Goal: Feedback & Contribution: Leave review/rating

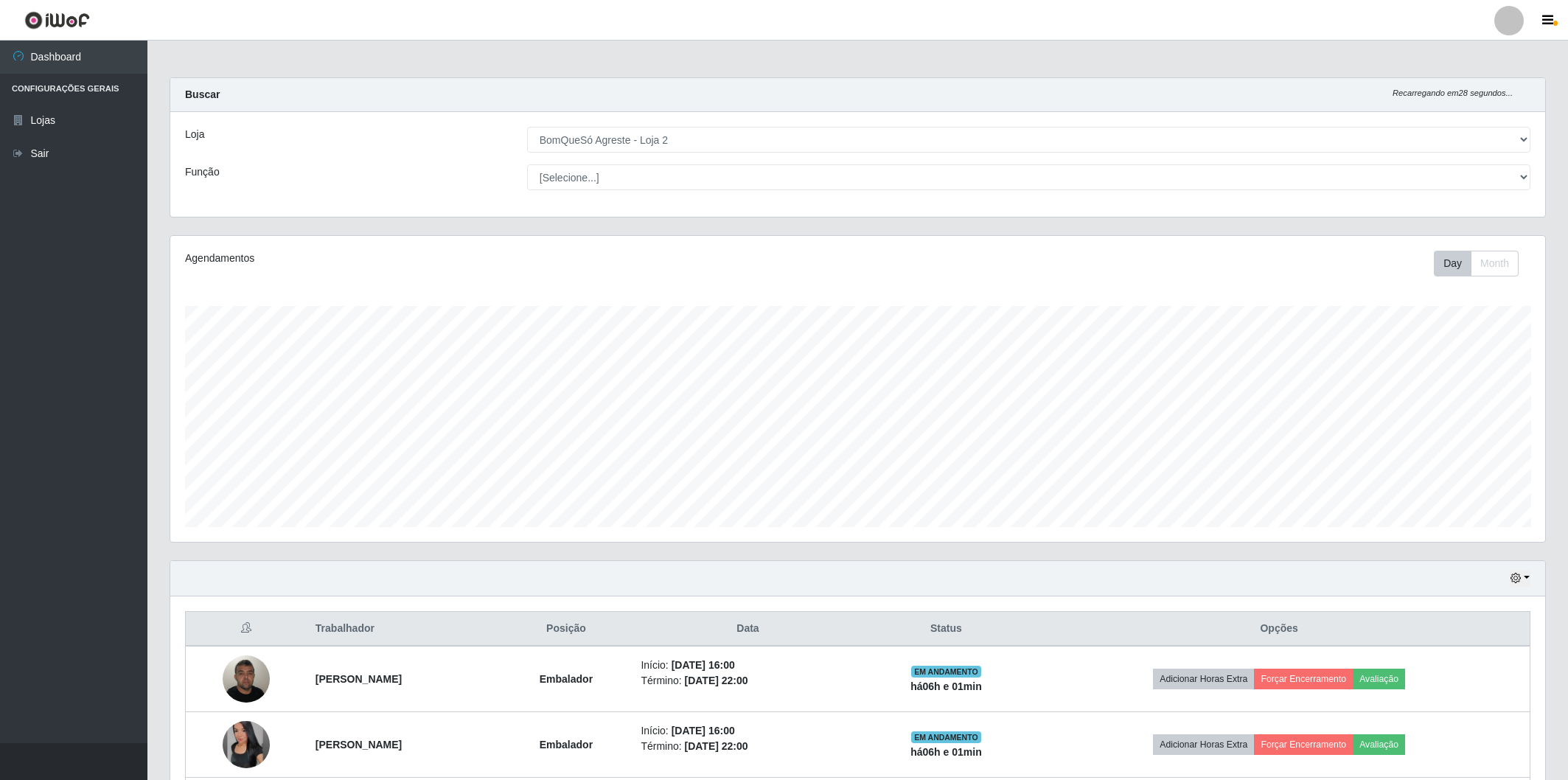
select select "214"
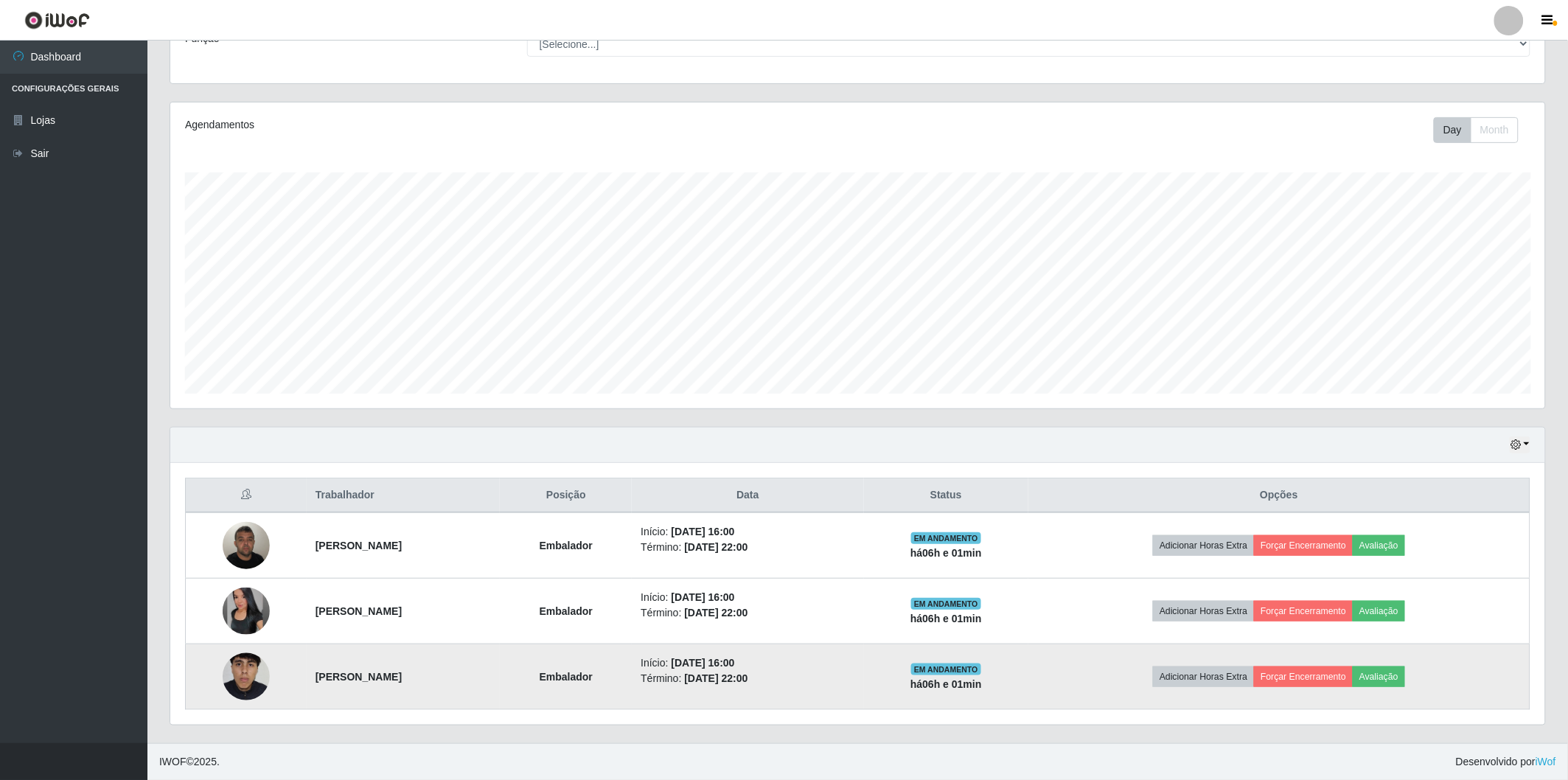
scroll to position [306, 1375]
click at [1405, 668] on button "Avaliação" at bounding box center [1379, 677] width 52 height 20
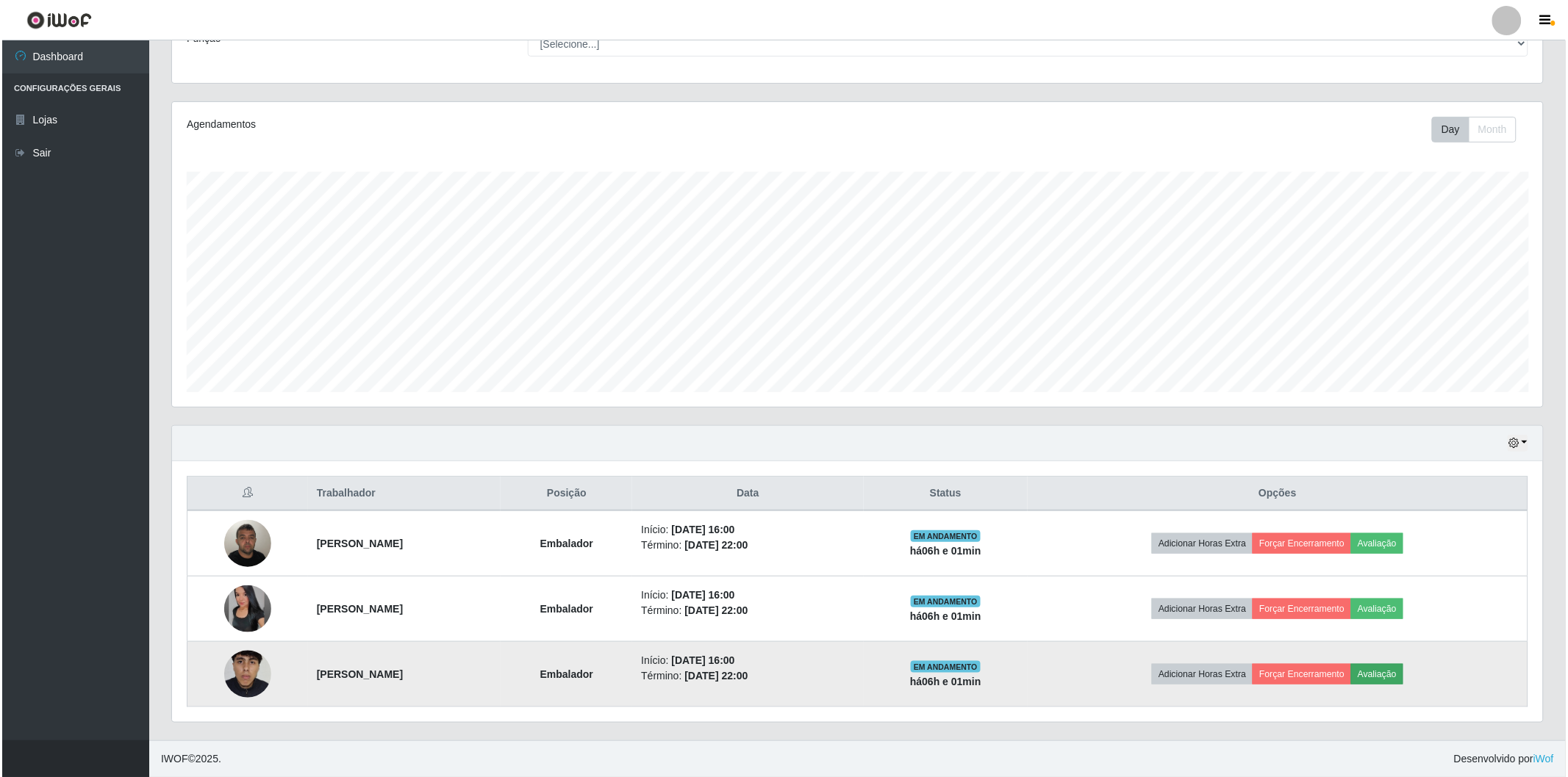
scroll to position [304, 1362]
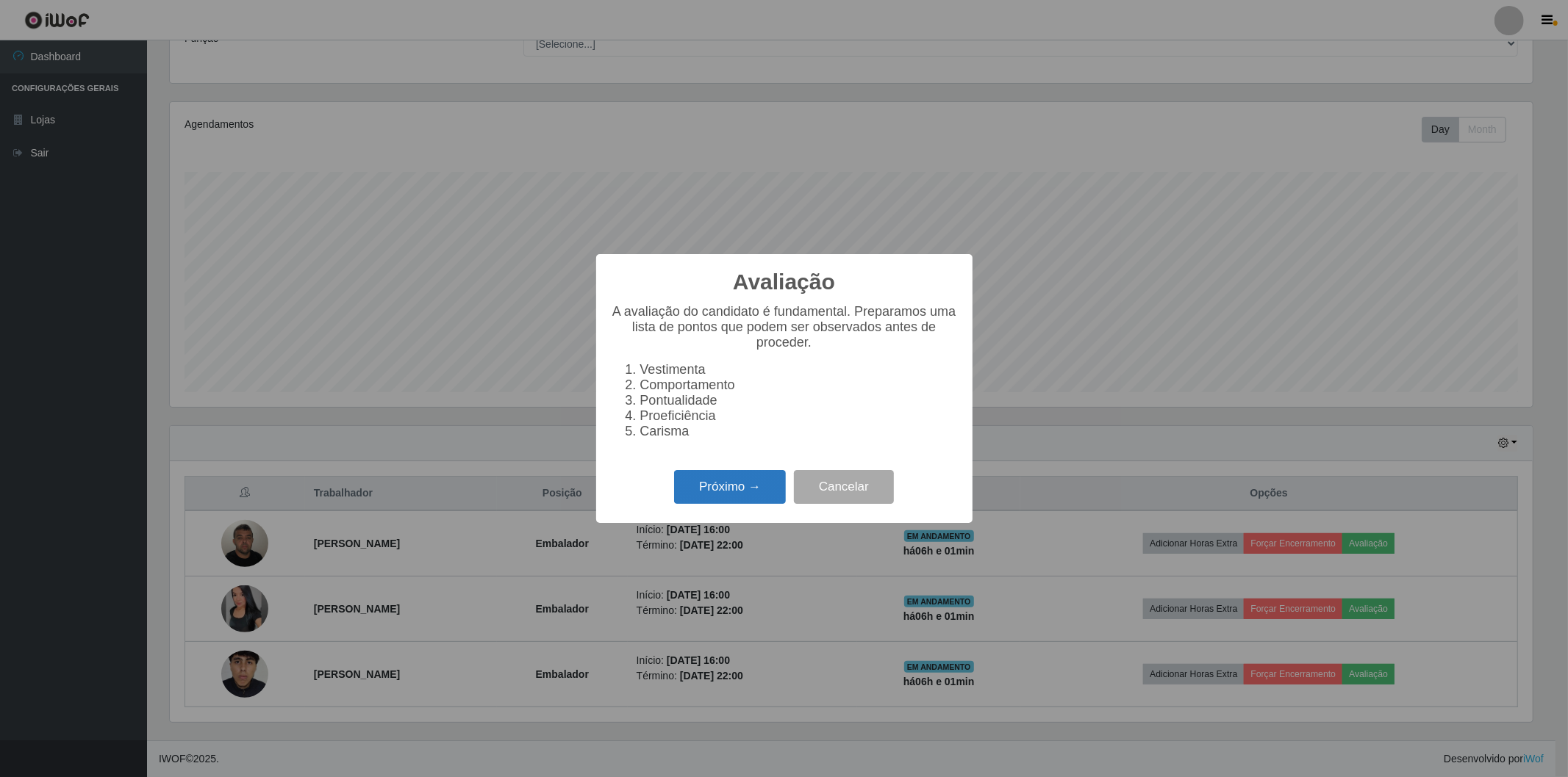
click at [704, 490] on button "Próximo →" at bounding box center [730, 488] width 111 height 35
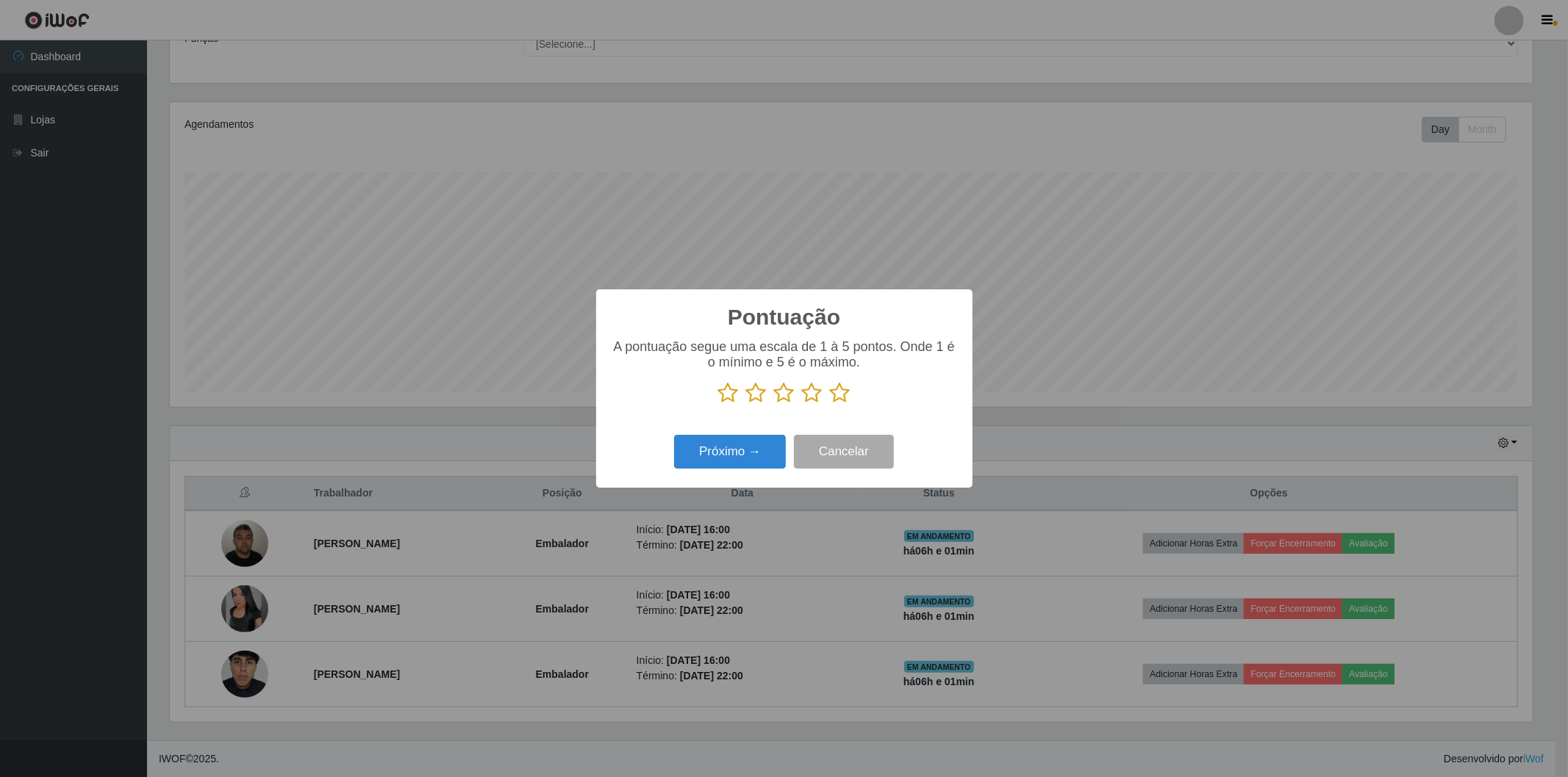
scroll to position [734480, 733682]
click at [839, 391] on icon at bounding box center [840, 393] width 20 height 22
click at [830, 404] on input "radio" at bounding box center [830, 404] width 0 height 0
click at [723, 447] on button "Próximo →" at bounding box center [730, 452] width 111 height 35
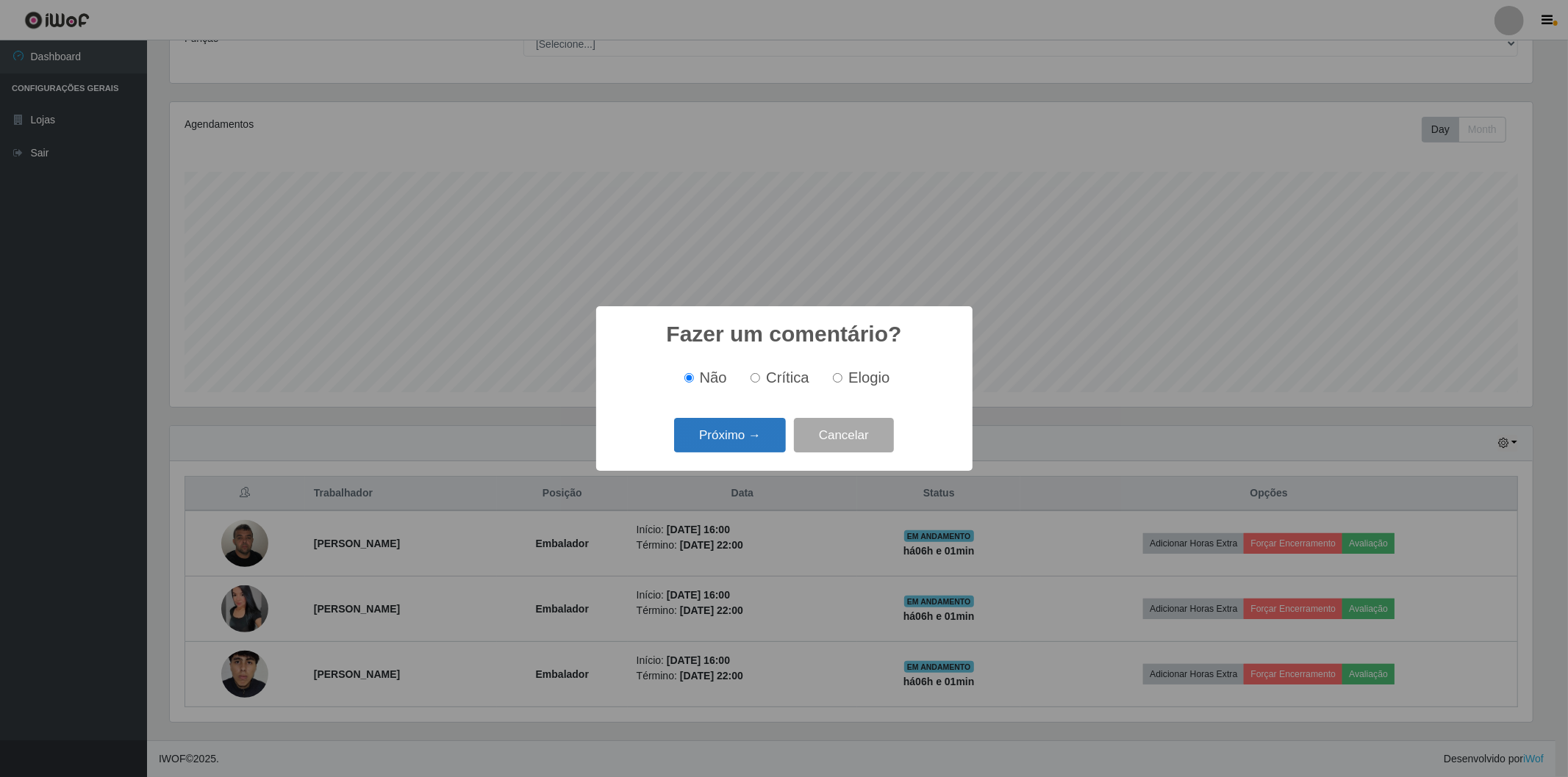
click at [714, 432] on button "Próximo →" at bounding box center [730, 435] width 111 height 35
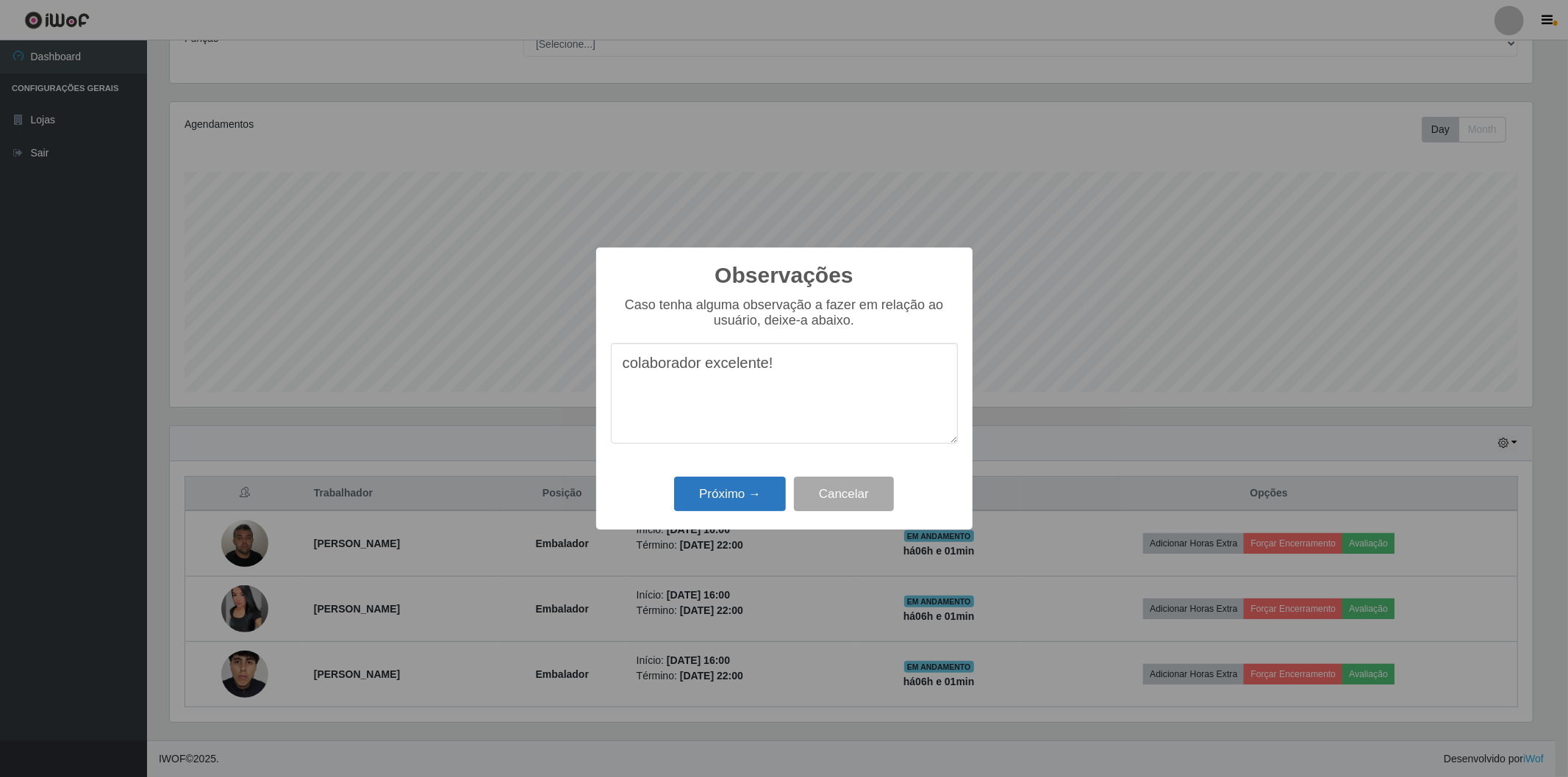
type textarea "colaborador excelente!"
click at [717, 490] on button "Próximo →" at bounding box center [730, 495] width 111 height 35
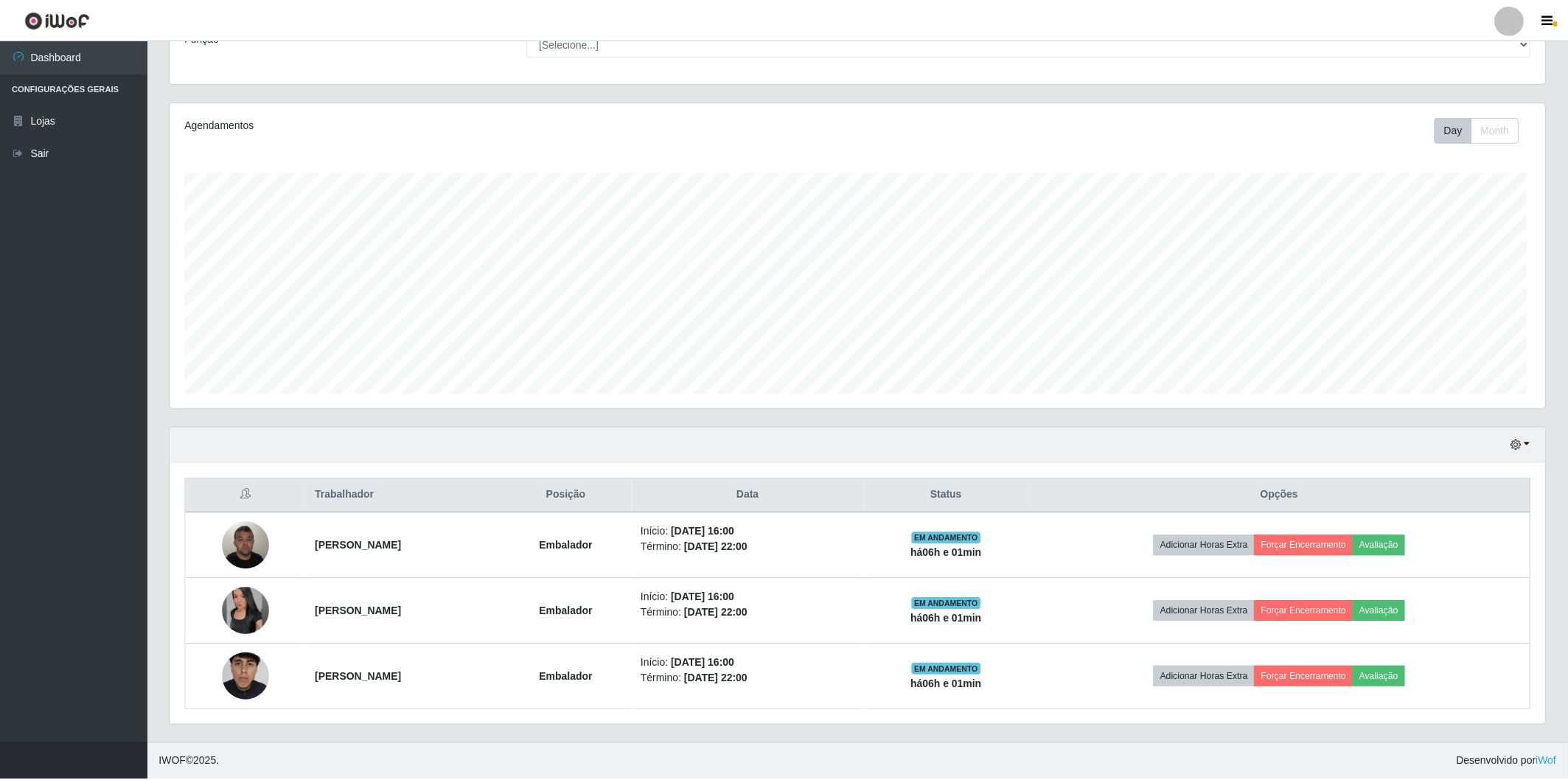
scroll to position [306, 1375]
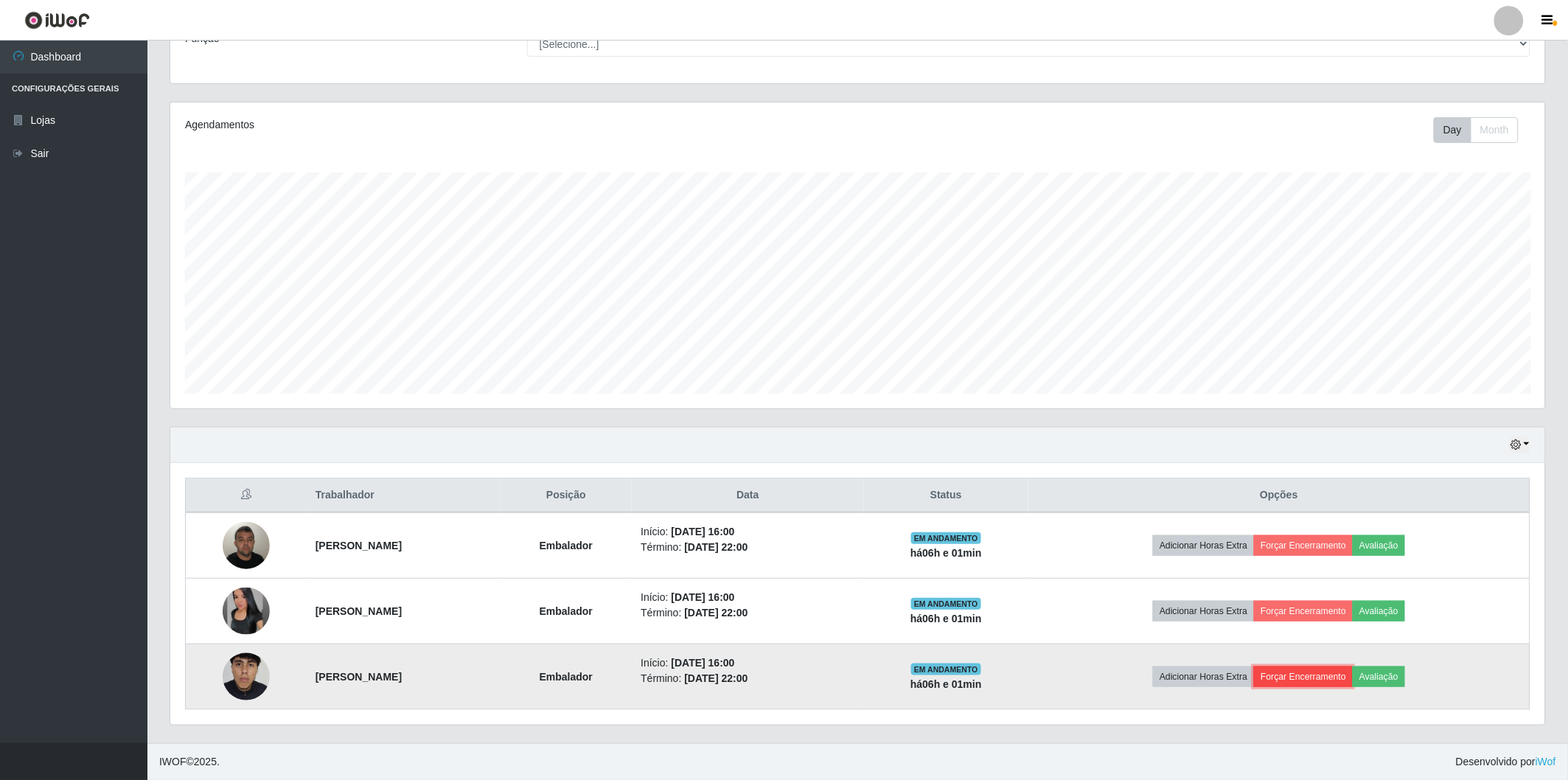
click at [1339, 674] on button "Forçar Encerramento" at bounding box center [1303, 677] width 99 height 20
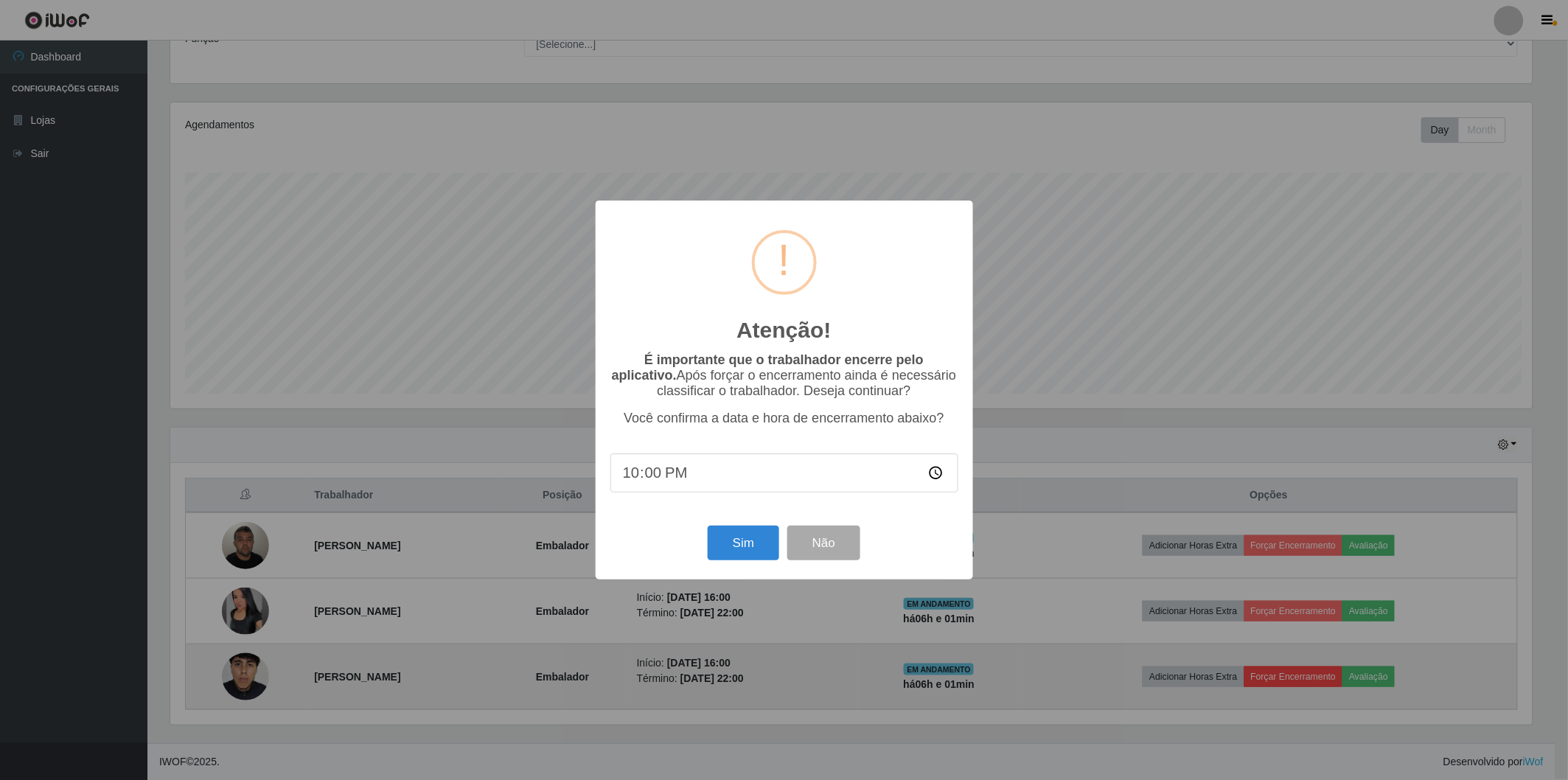
scroll to position [306, 1367]
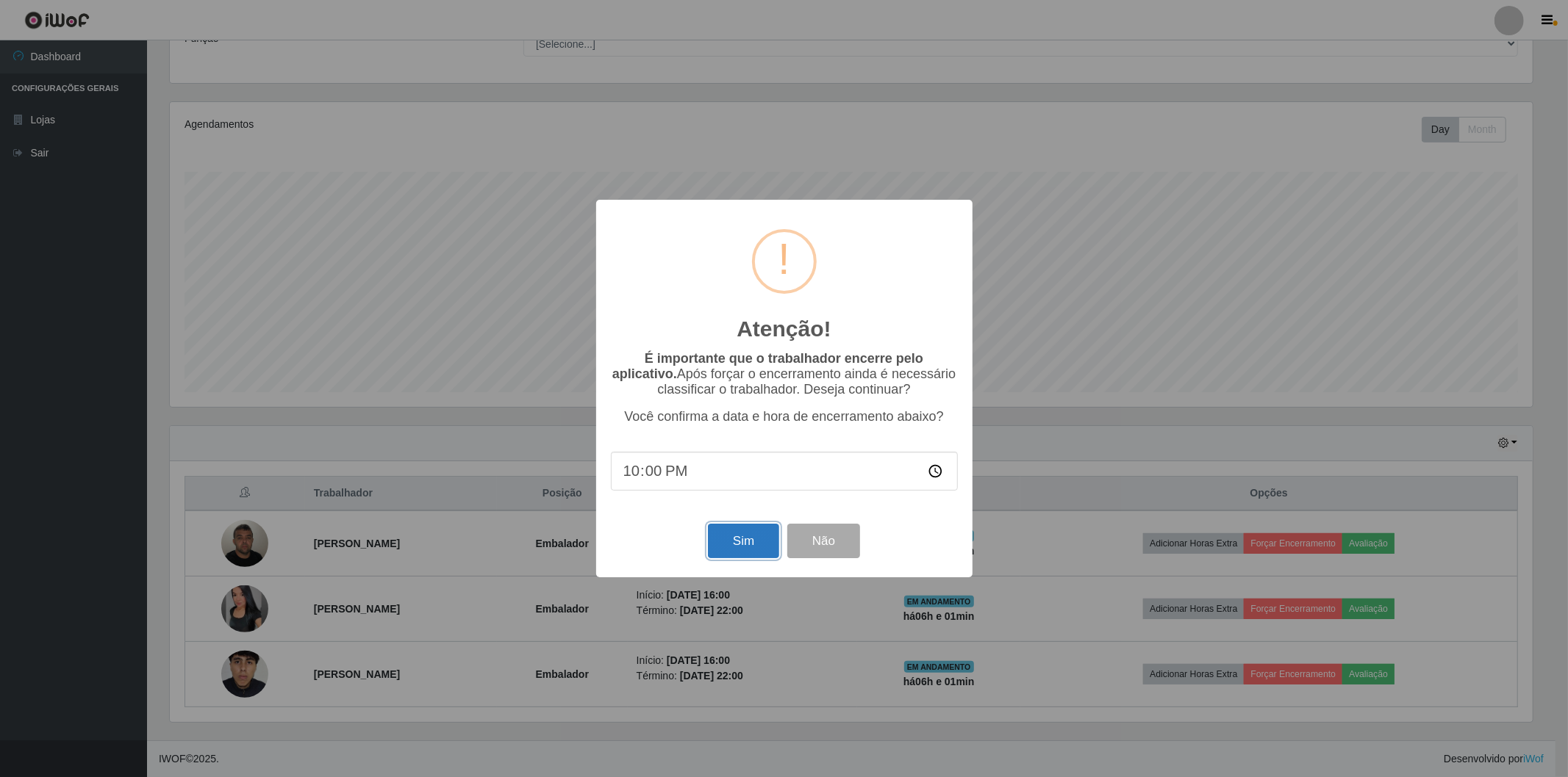
click at [736, 537] on button "Sim" at bounding box center [744, 541] width 71 height 35
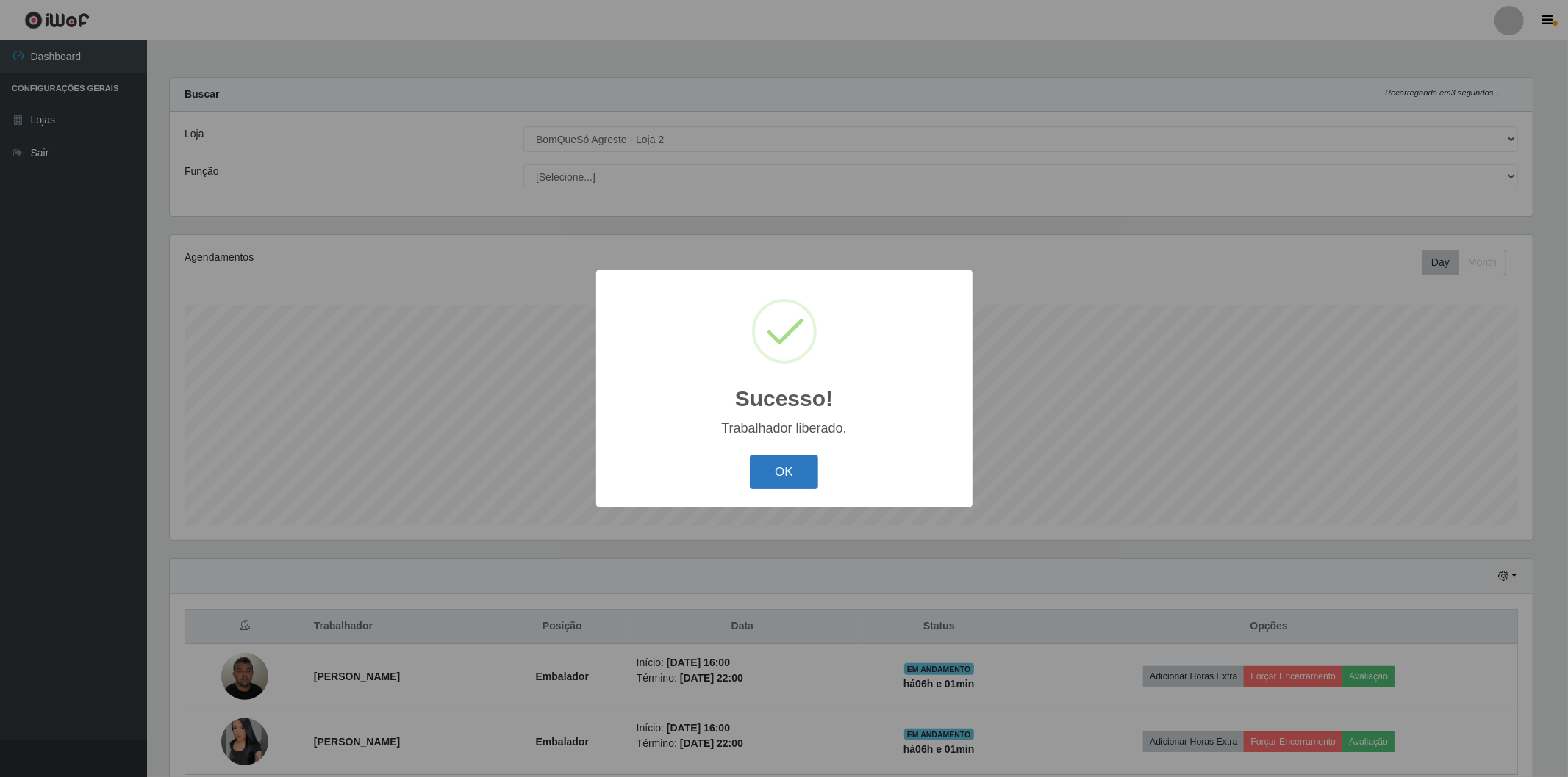
click at [774, 469] on button "OK" at bounding box center [783, 473] width 68 height 35
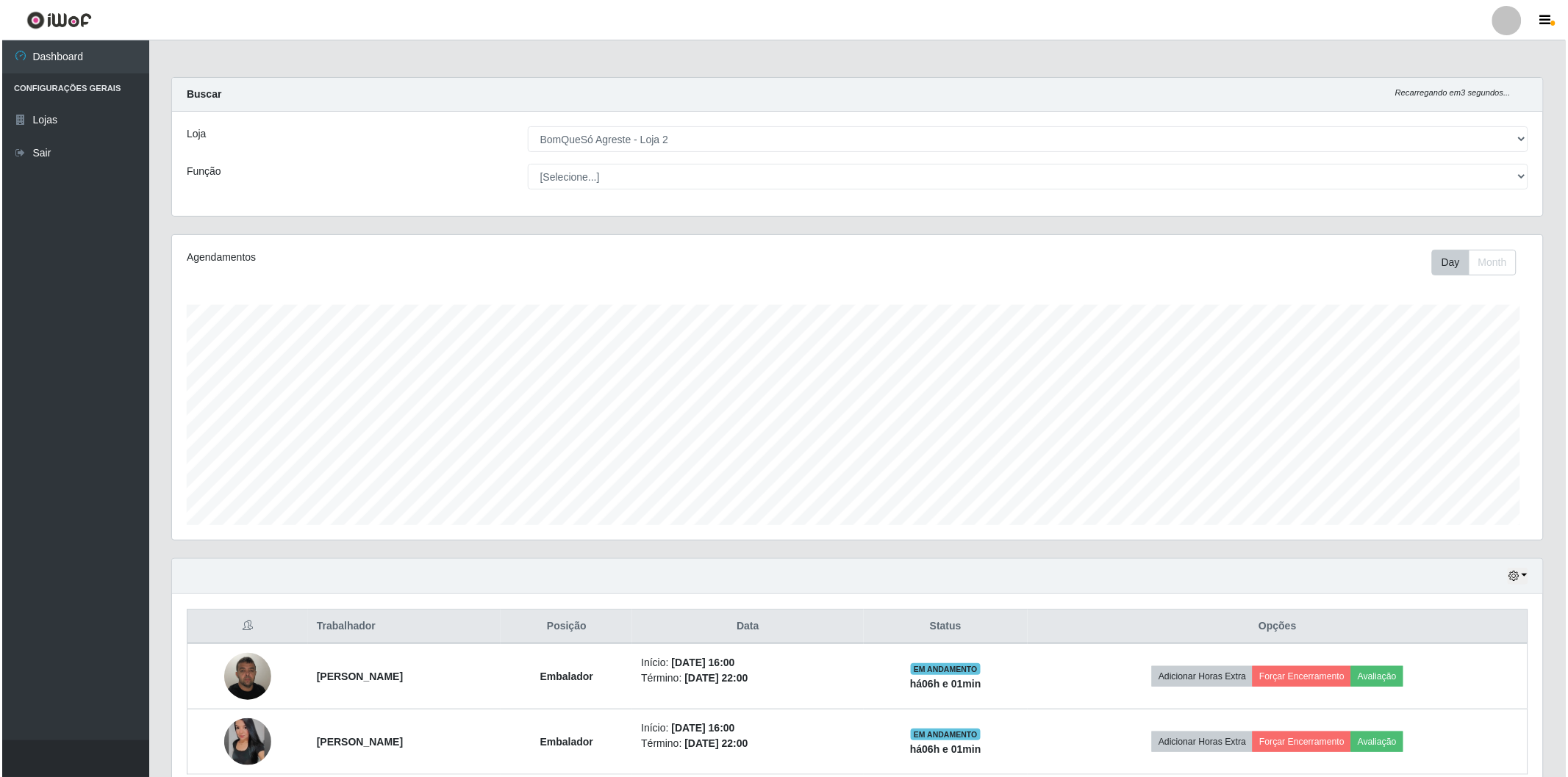
scroll to position [67, 0]
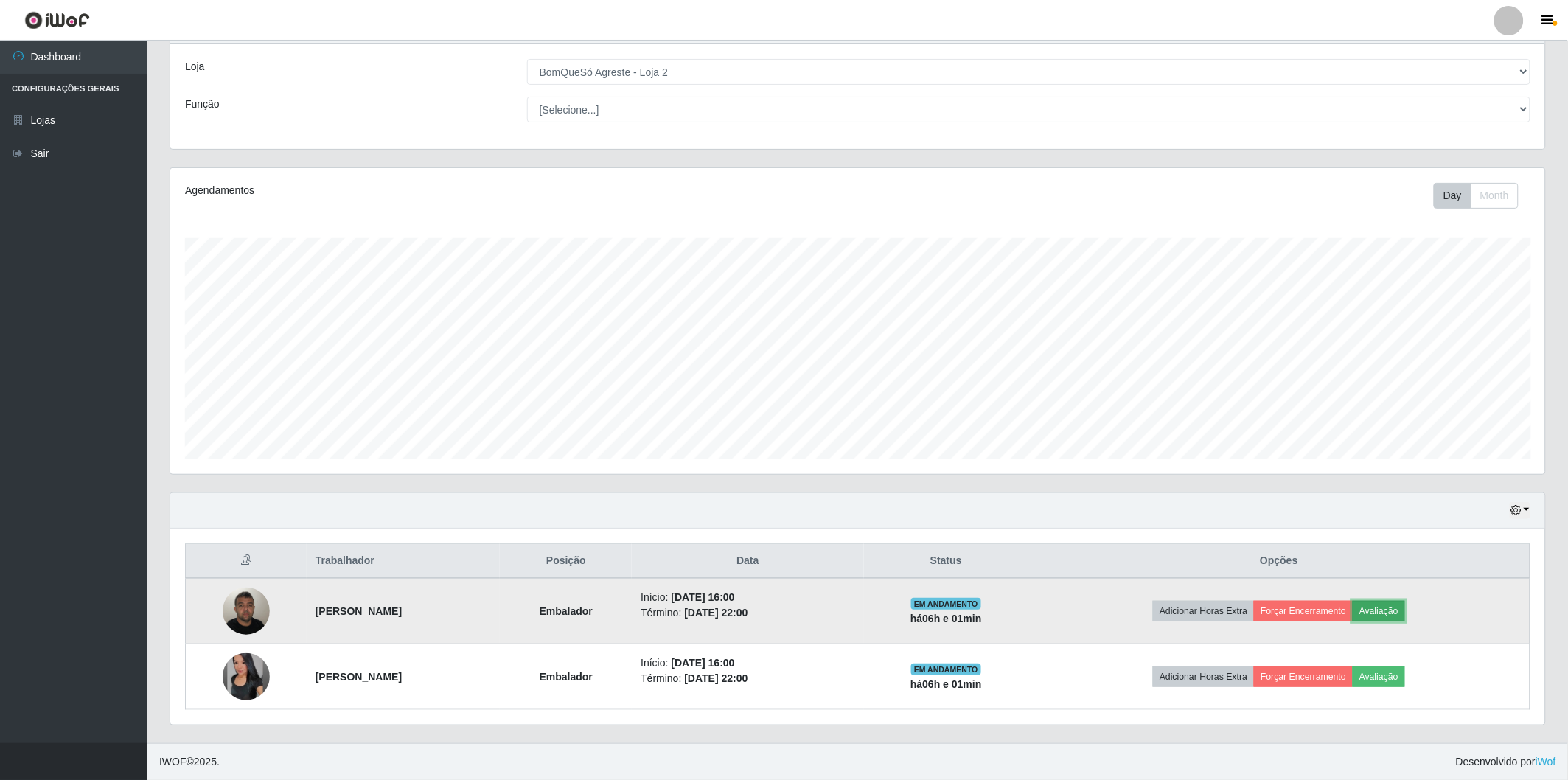
click at [1405, 609] on button "Avaliação" at bounding box center [1379, 611] width 52 height 20
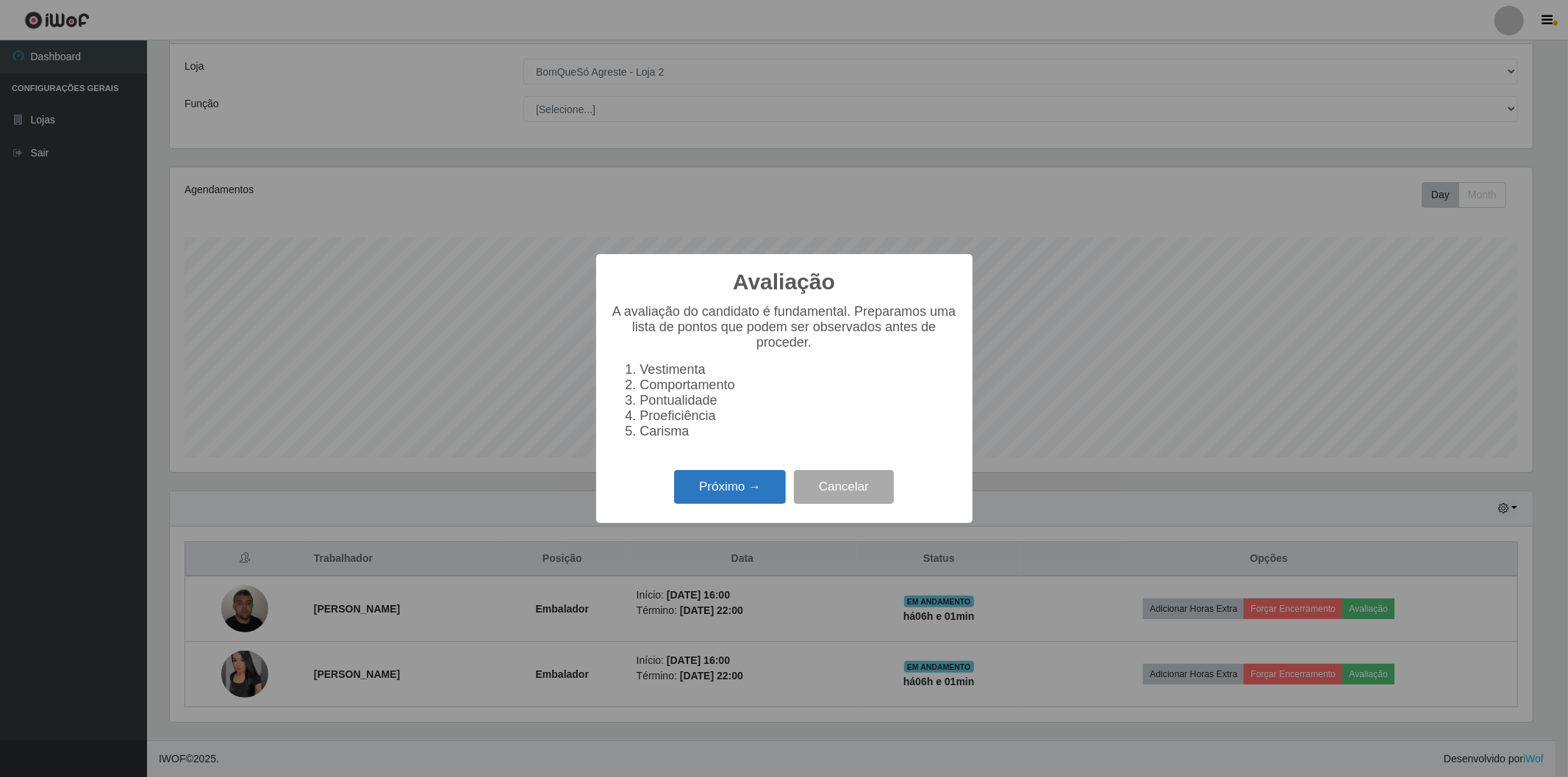
click at [751, 495] on button "Próximo →" at bounding box center [730, 488] width 111 height 35
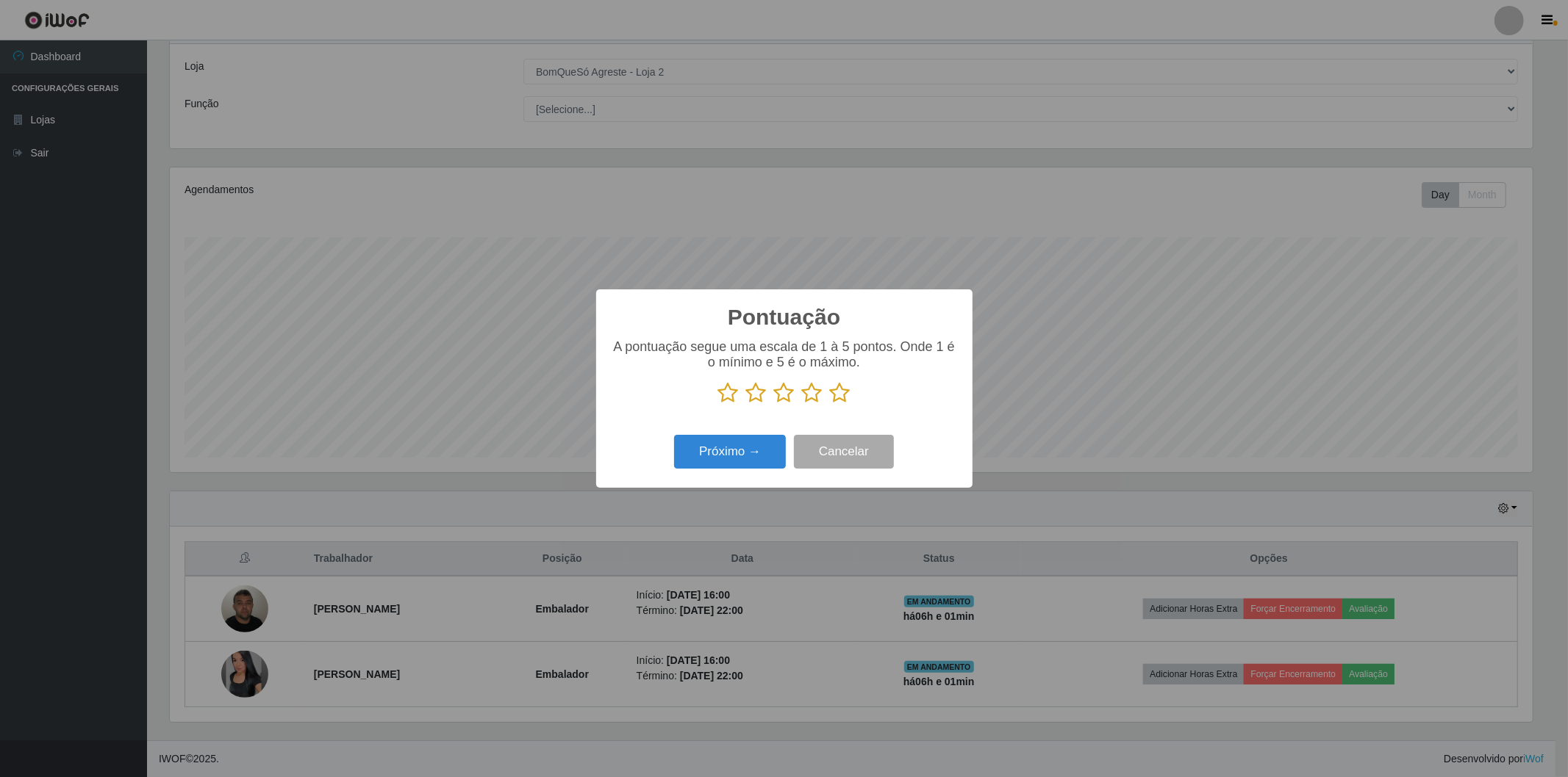
click at [840, 394] on icon at bounding box center [840, 393] width 20 height 22
click at [830, 404] on input "radio" at bounding box center [830, 404] width 0 height 0
click at [704, 461] on button "Próximo →" at bounding box center [730, 452] width 111 height 35
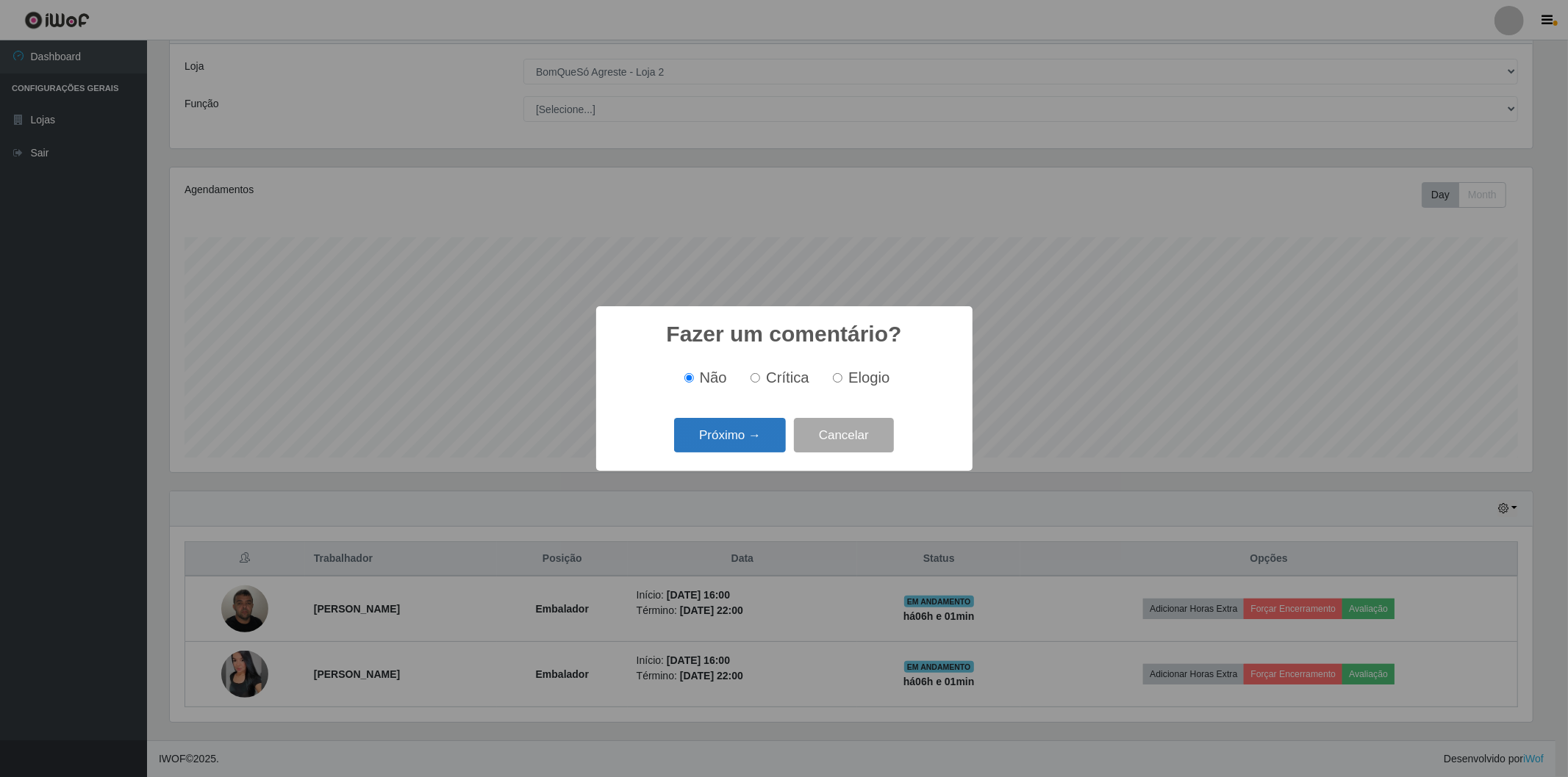
click at [733, 452] on button "Próximo →" at bounding box center [730, 435] width 111 height 35
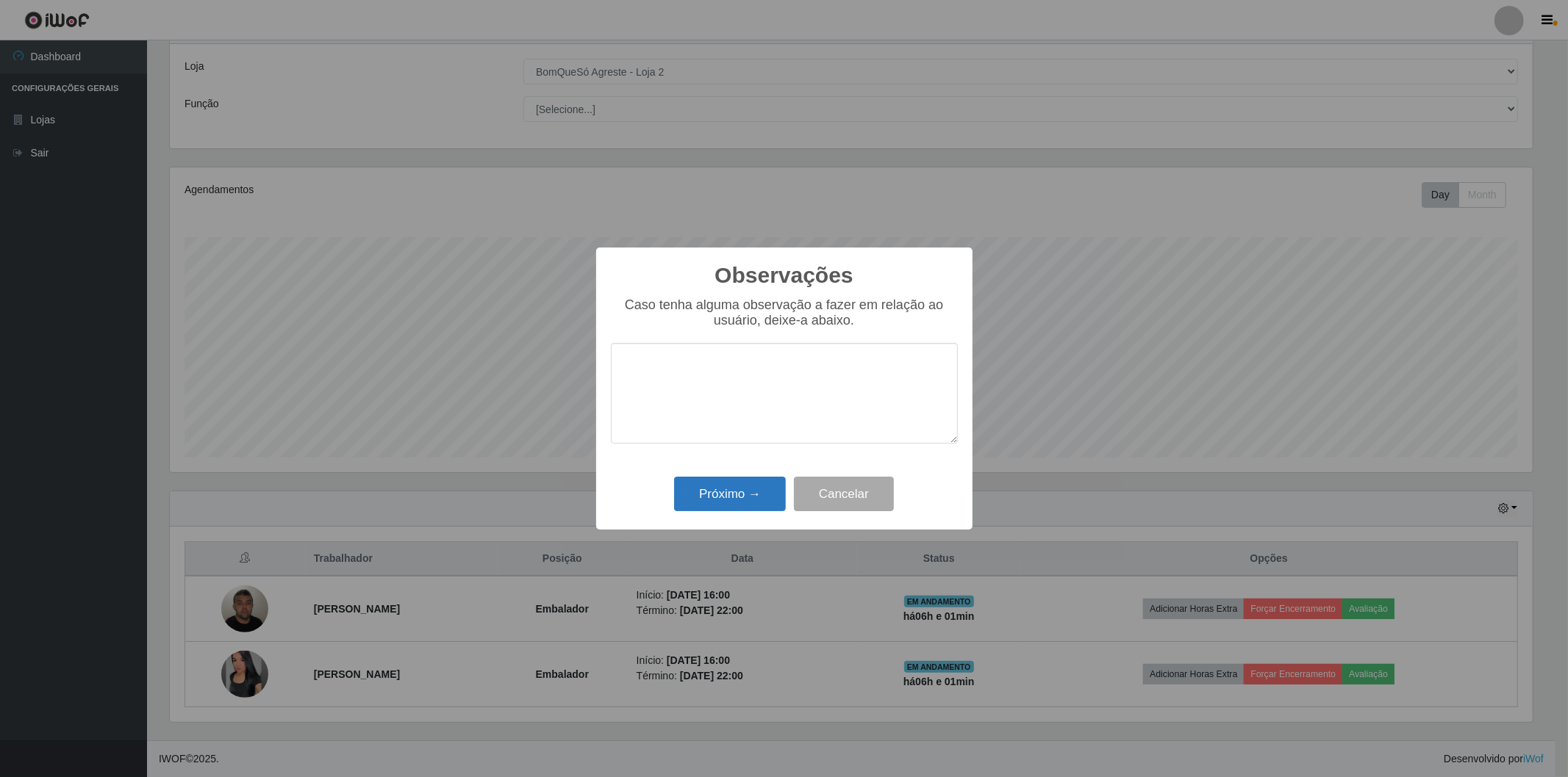
drag, startPoint x: 737, startPoint y: 517, endPoint x: 737, endPoint y: 481, distance: 36.0
click at [737, 504] on div "Próximo → Cancelar" at bounding box center [784, 495] width 347 height 42
click at [737, 493] on button "Próximo →" at bounding box center [730, 495] width 111 height 35
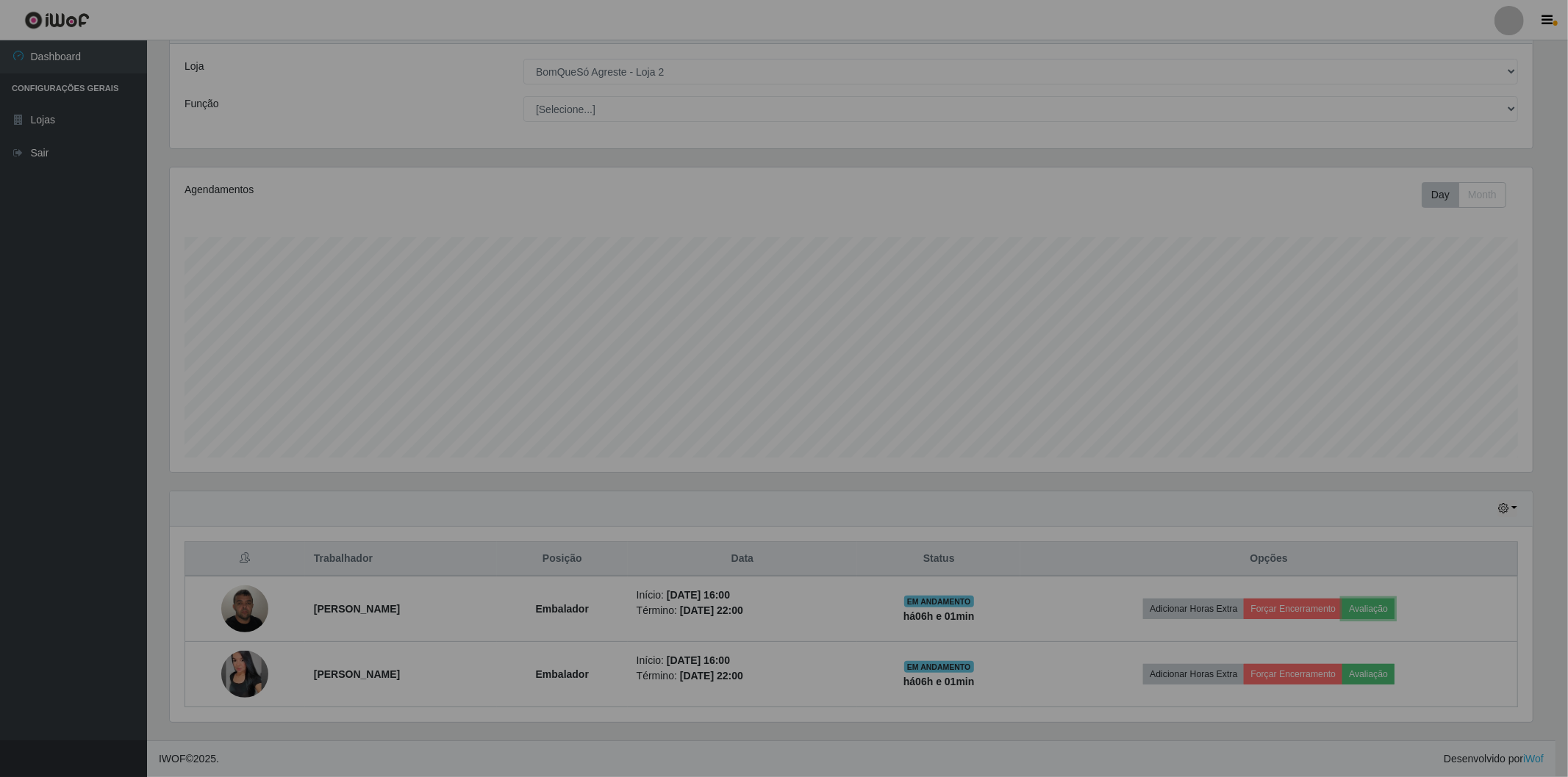
scroll to position [304, 1371]
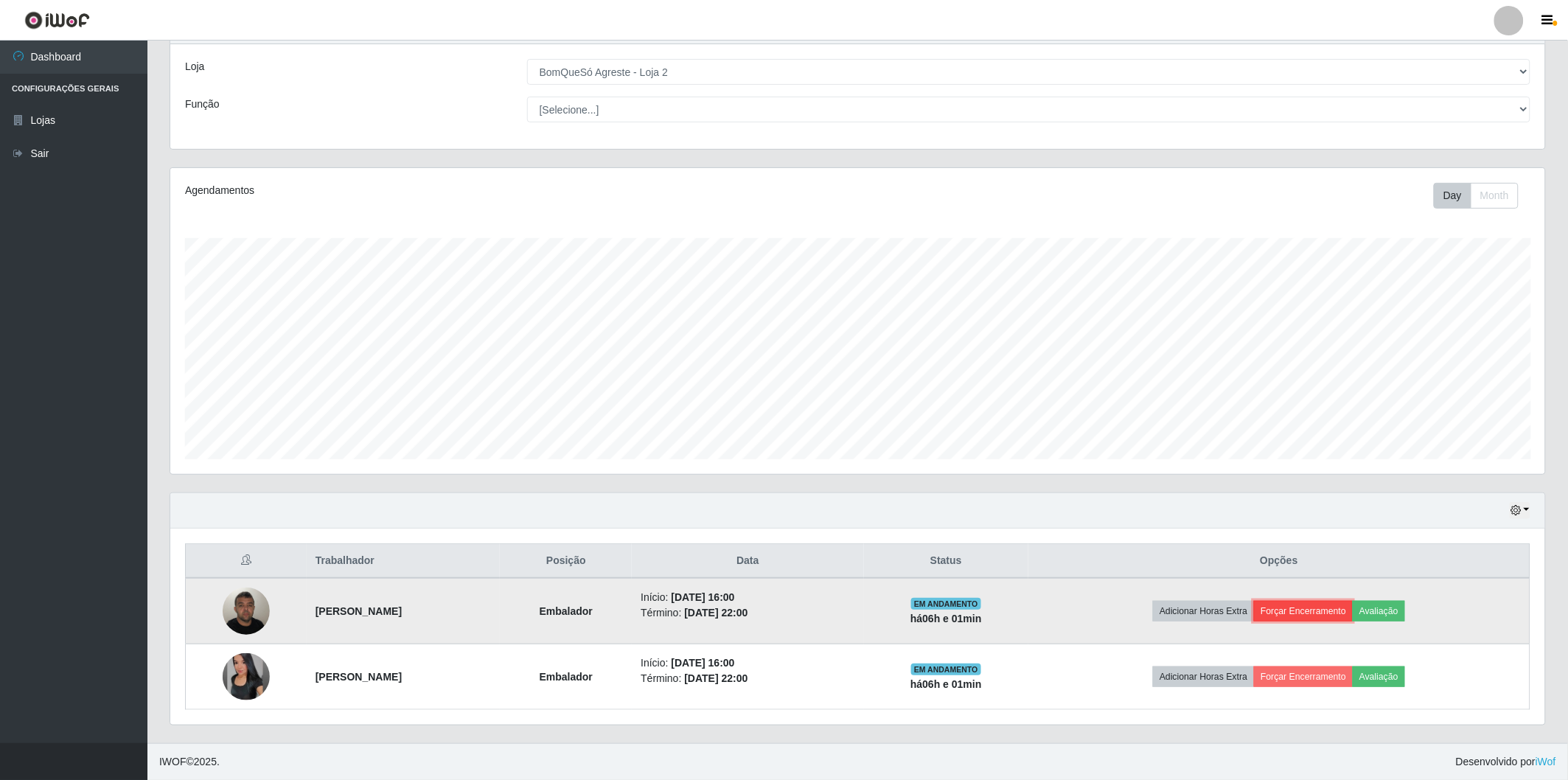
click at [1339, 610] on button "Forçar Encerramento" at bounding box center [1303, 611] width 99 height 20
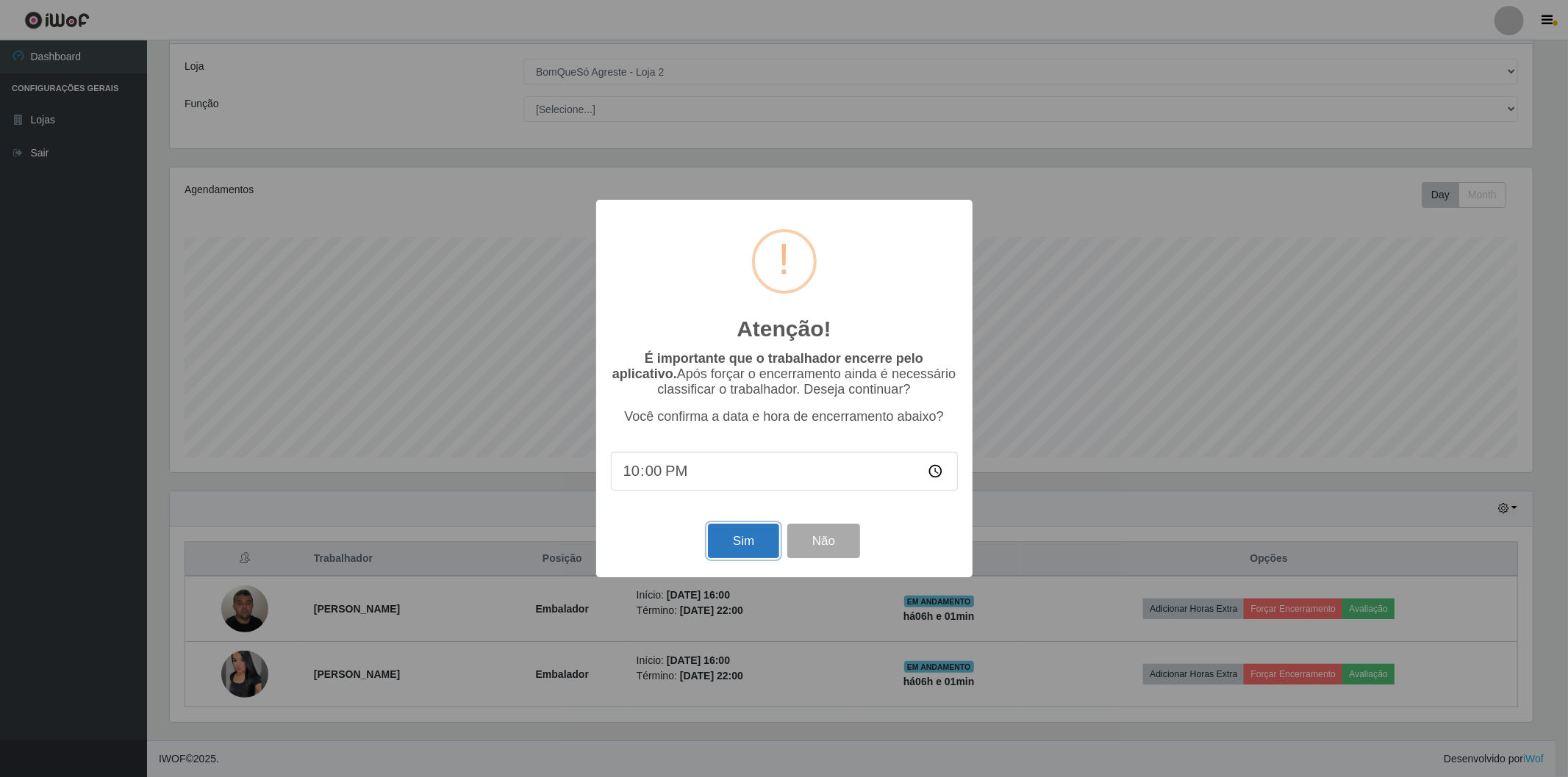
click at [772, 540] on button "Sim" at bounding box center [744, 541] width 71 height 35
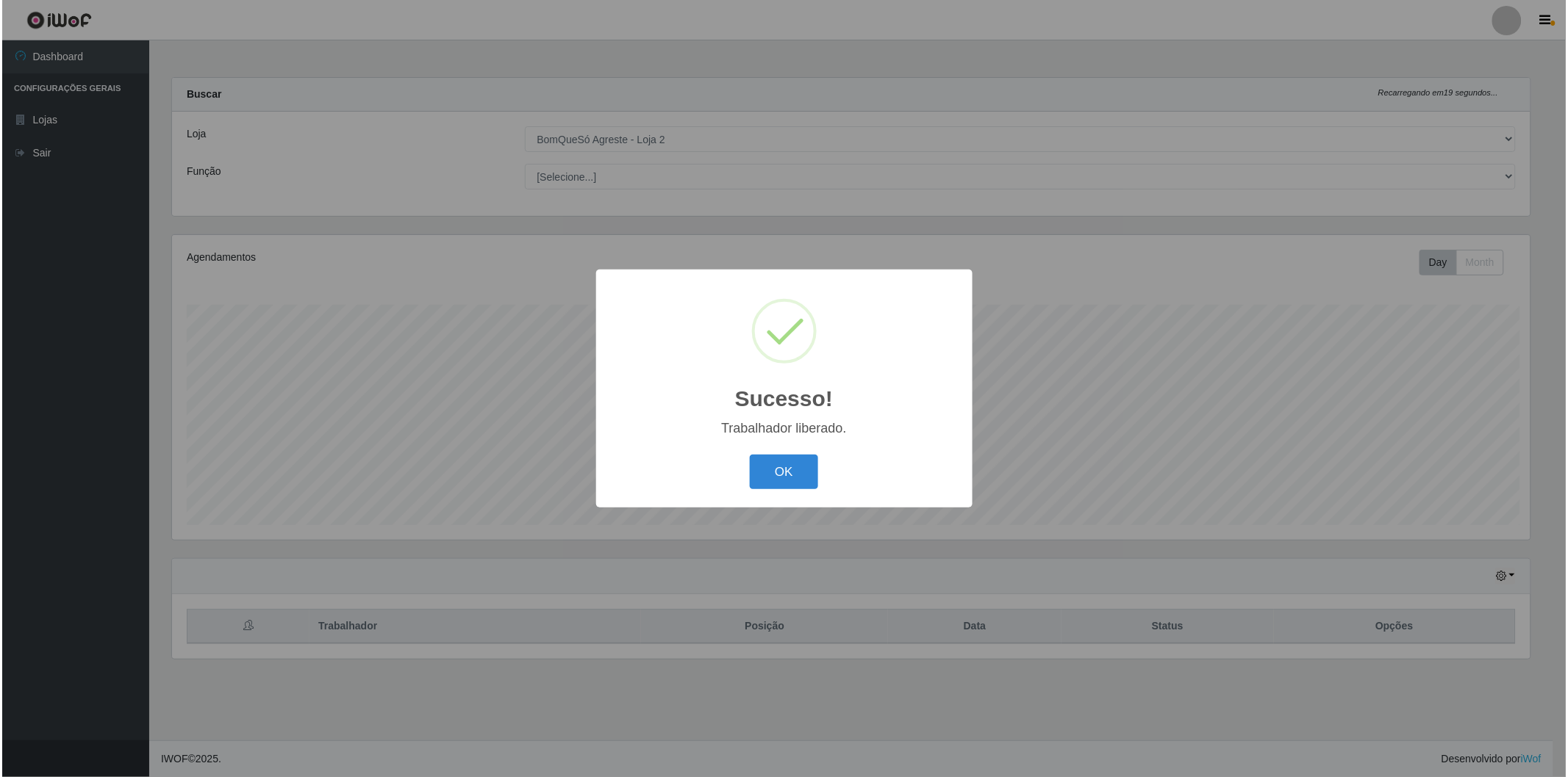
scroll to position [0, 0]
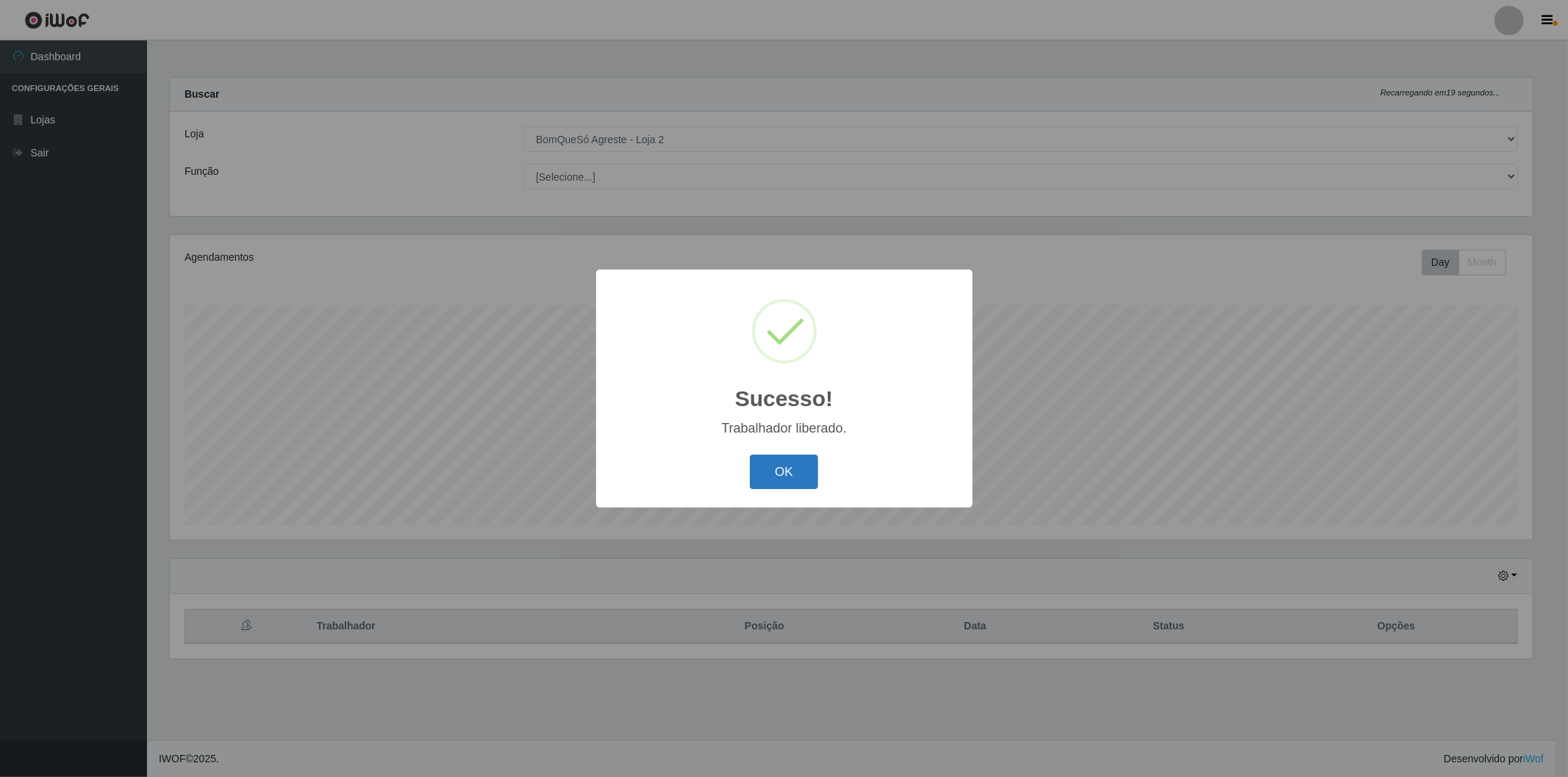
click at [759, 476] on button "OK" at bounding box center [783, 473] width 68 height 35
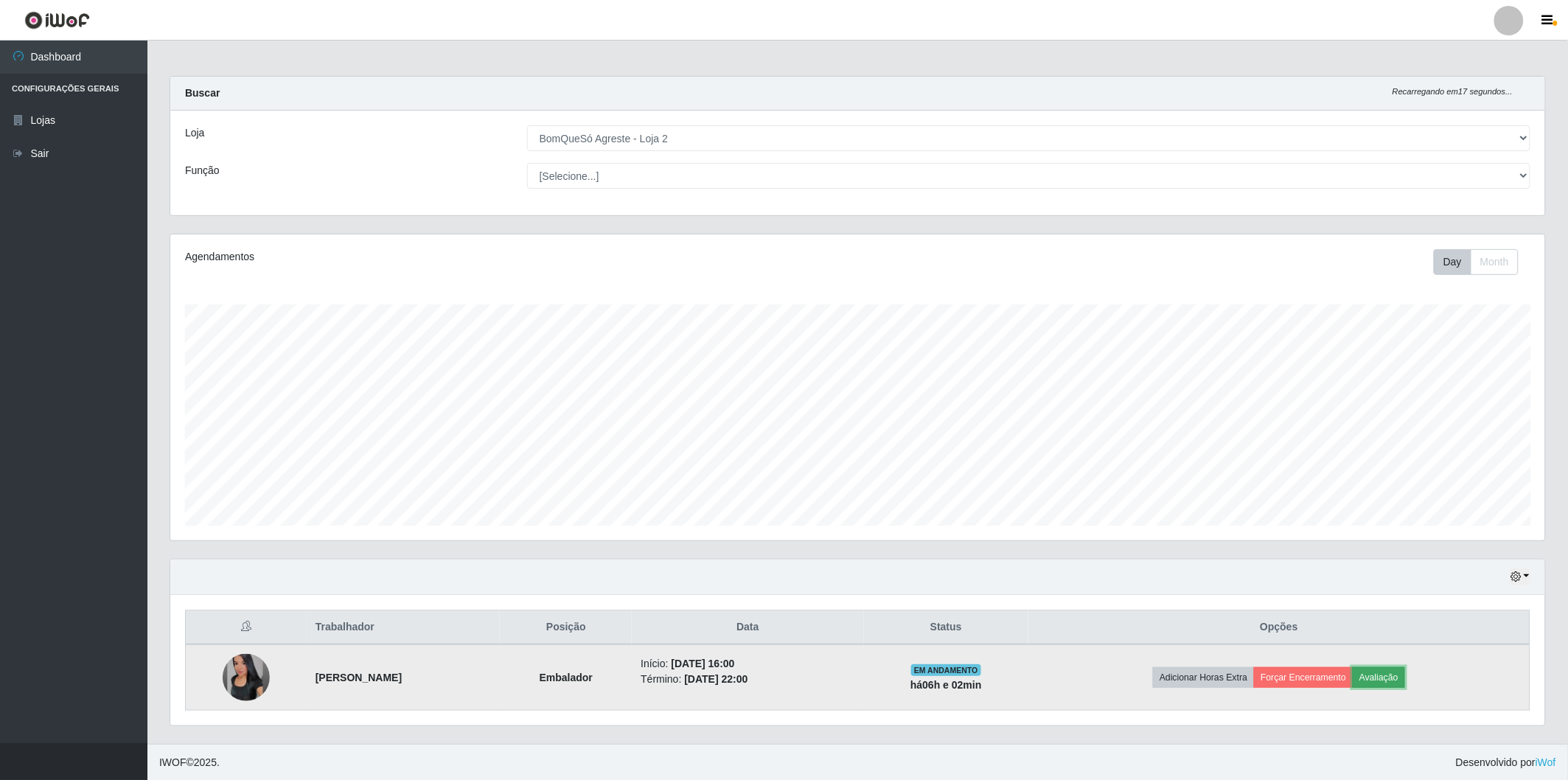
click at [1401, 680] on button "Avaliação" at bounding box center [1379, 677] width 52 height 20
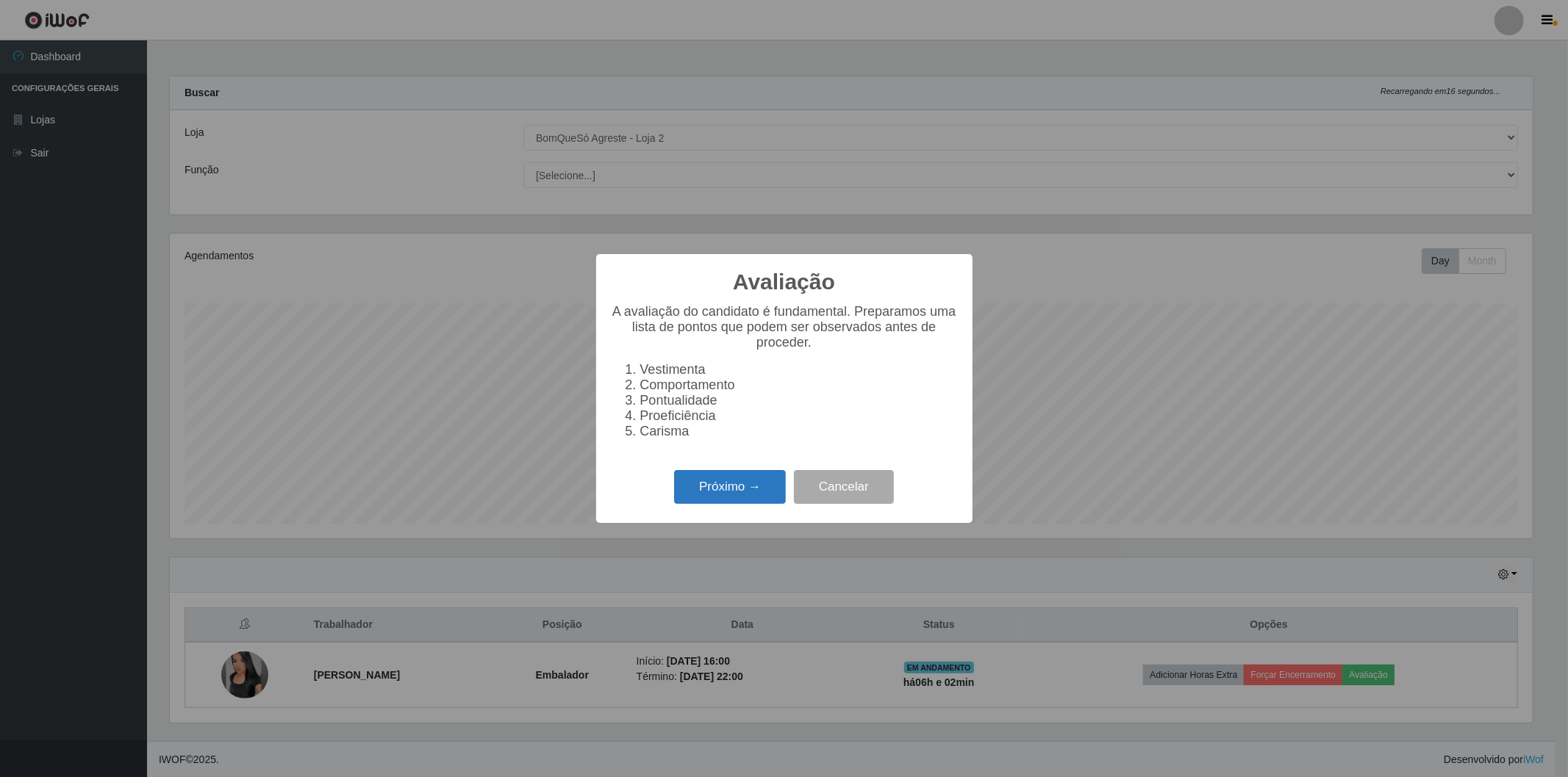
click at [699, 475] on button "Próximo →" at bounding box center [730, 488] width 111 height 35
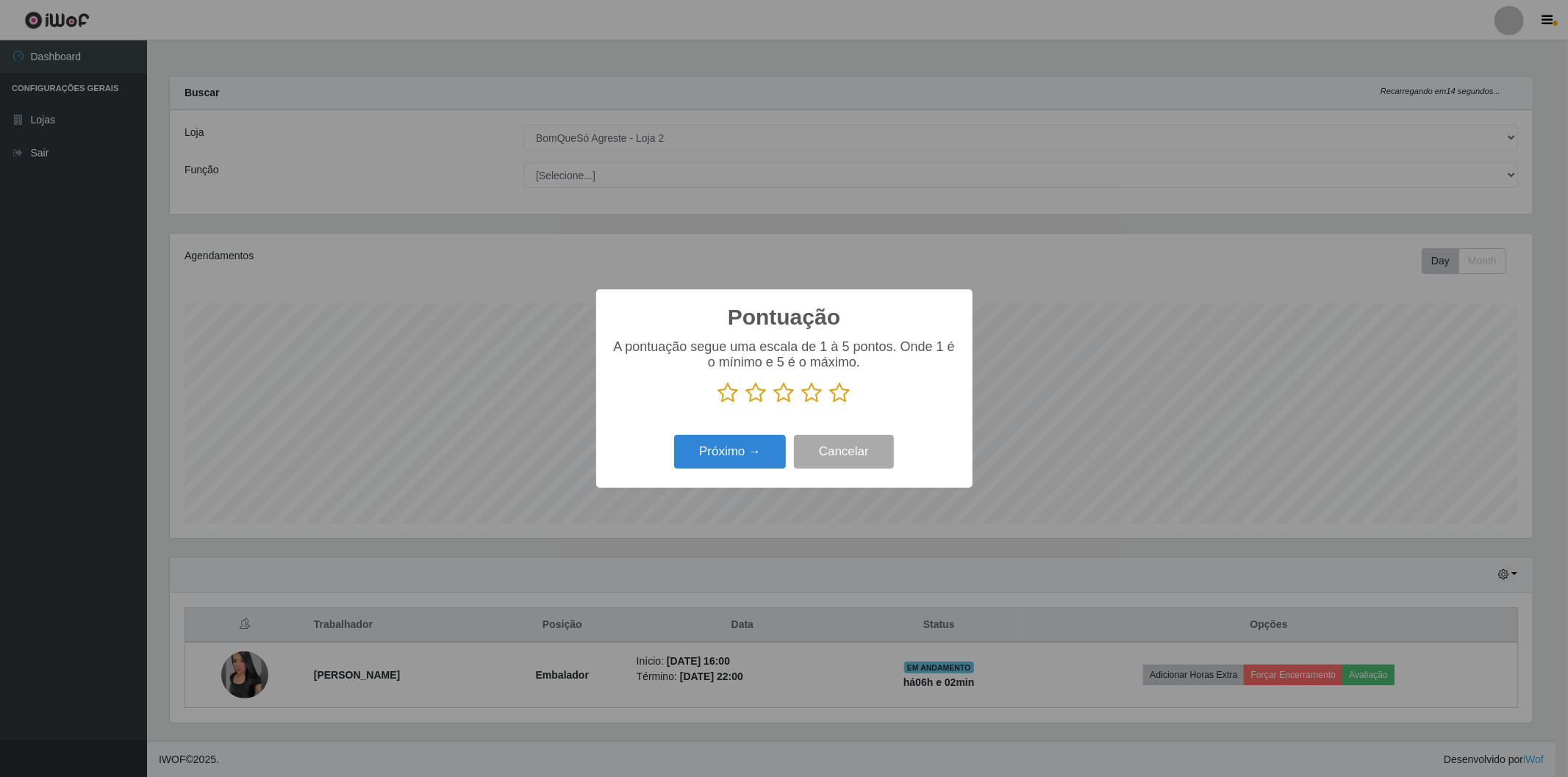
click at [840, 397] on icon at bounding box center [840, 393] width 20 height 22
click at [830, 404] on input "radio" at bounding box center [830, 404] width 0 height 0
click at [747, 444] on button "Próximo →" at bounding box center [730, 452] width 111 height 35
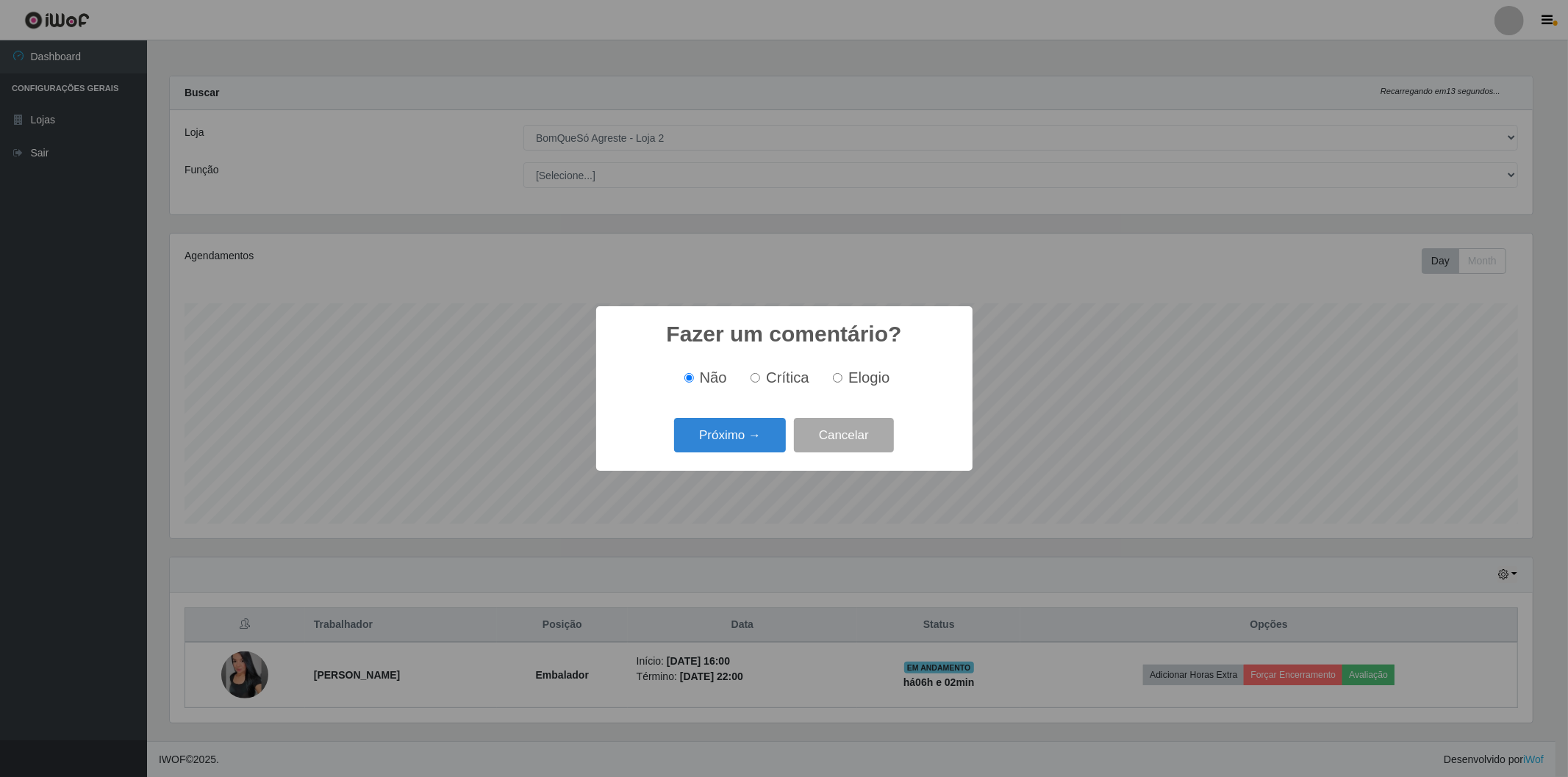
click at [747, 444] on button "Próximo →" at bounding box center [730, 435] width 111 height 35
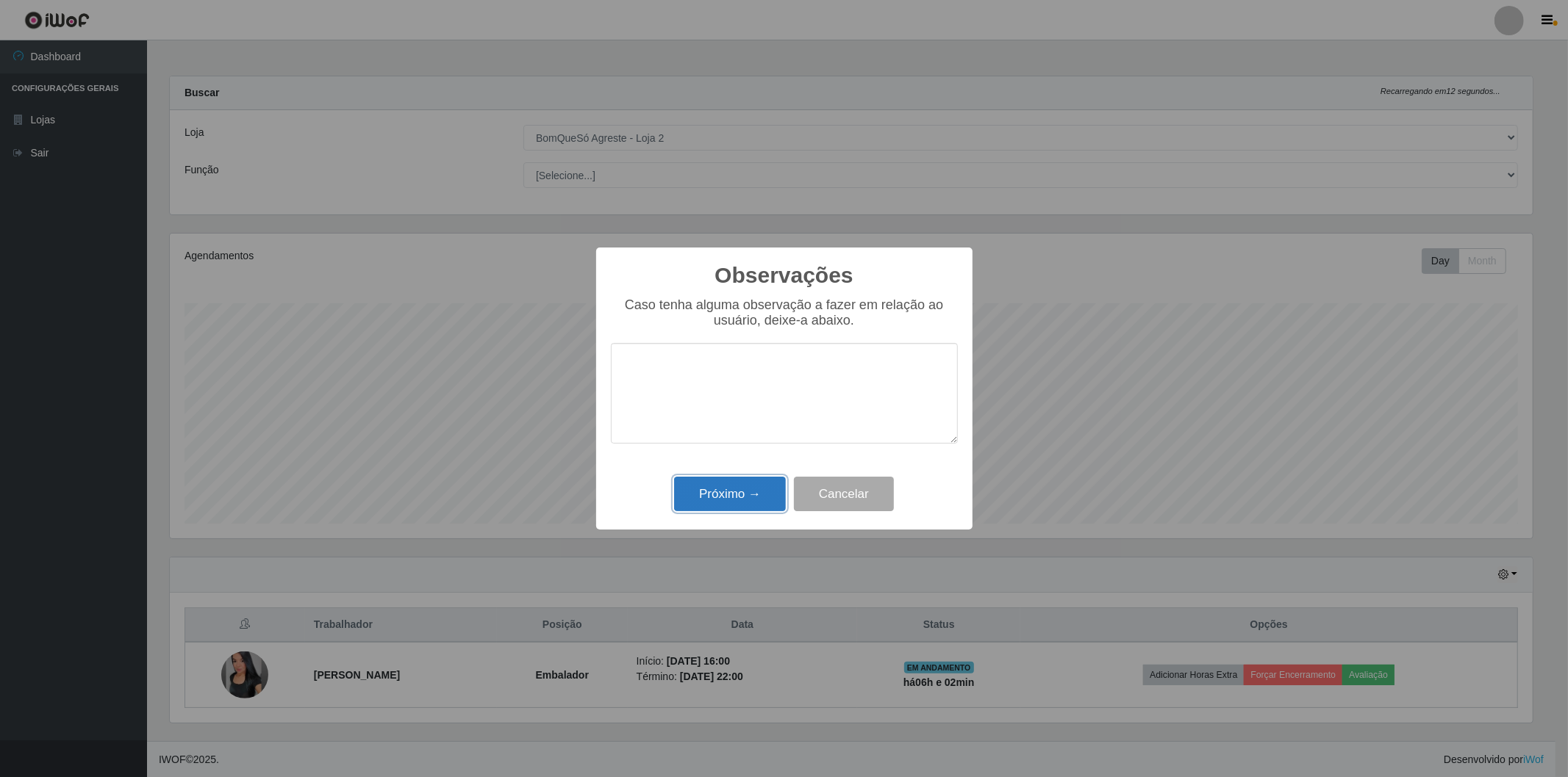
click at [737, 485] on button "Próximo →" at bounding box center [730, 495] width 111 height 35
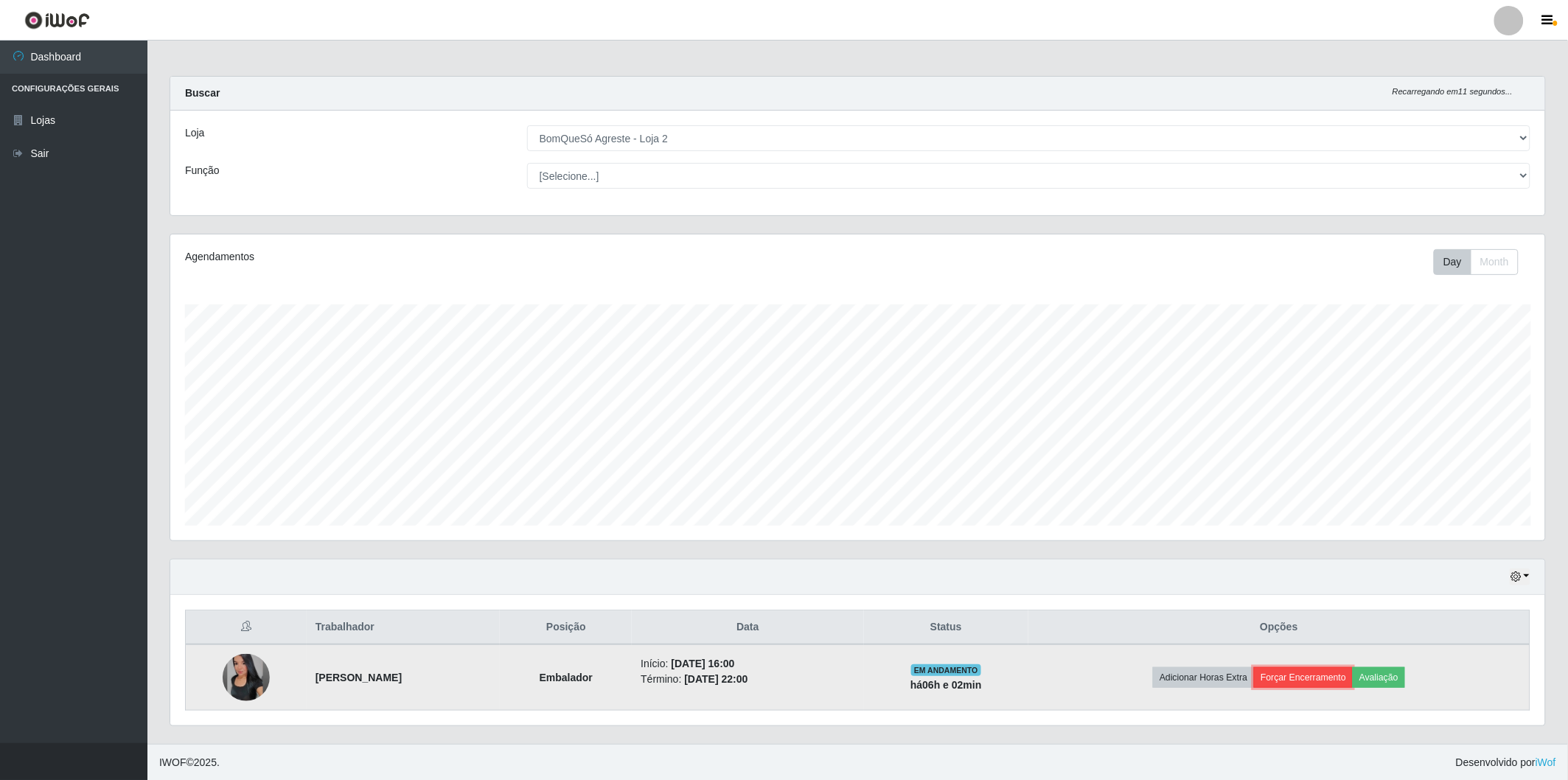
click at [1344, 674] on button "Forçar Encerramento" at bounding box center [1303, 677] width 99 height 20
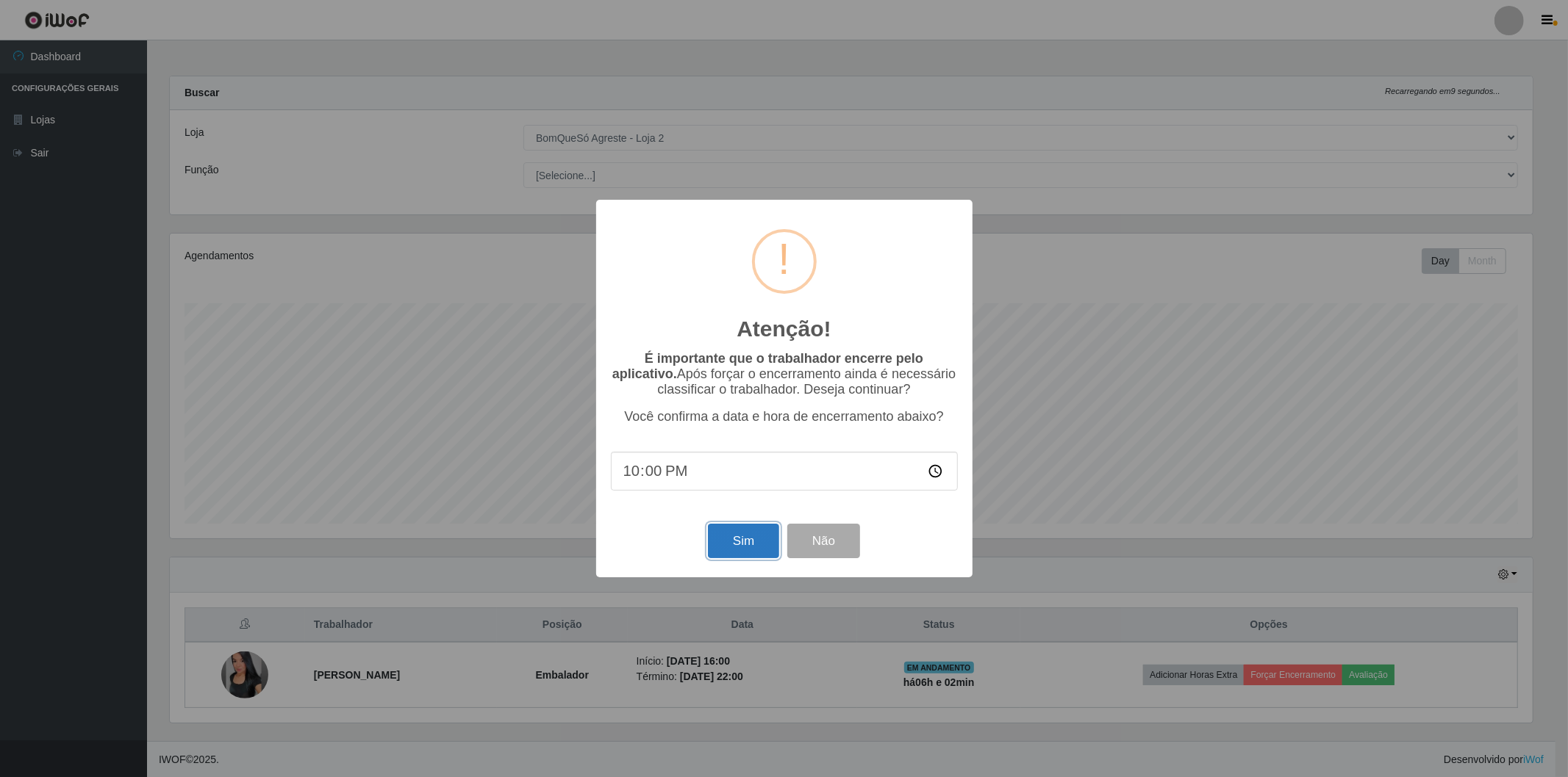
click at [746, 543] on button "Sim" at bounding box center [744, 541] width 71 height 35
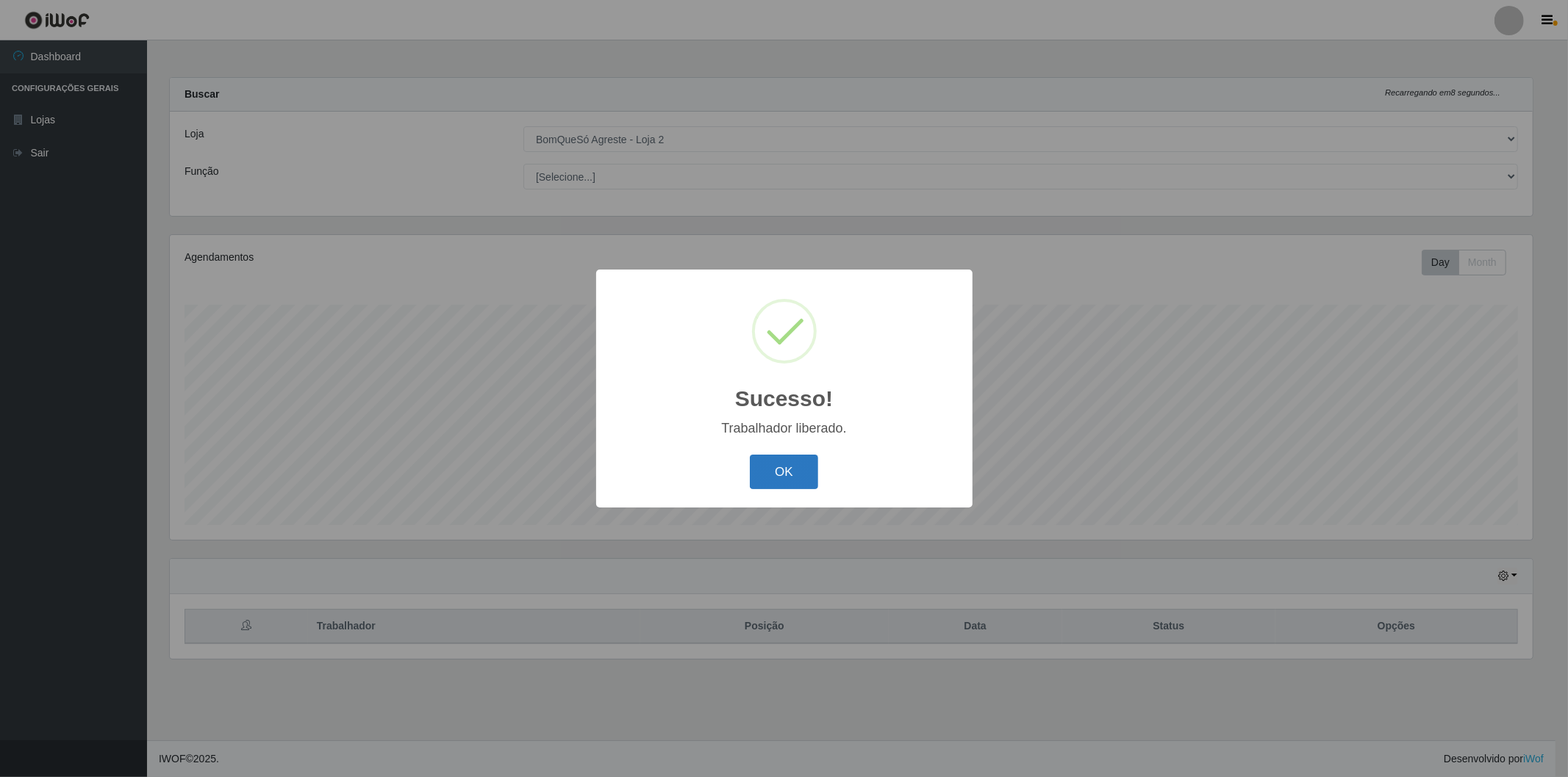
click at [789, 477] on button "OK" at bounding box center [783, 473] width 68 height 35
